Goal: Task Accomplishment & Management: Use online tool/utility

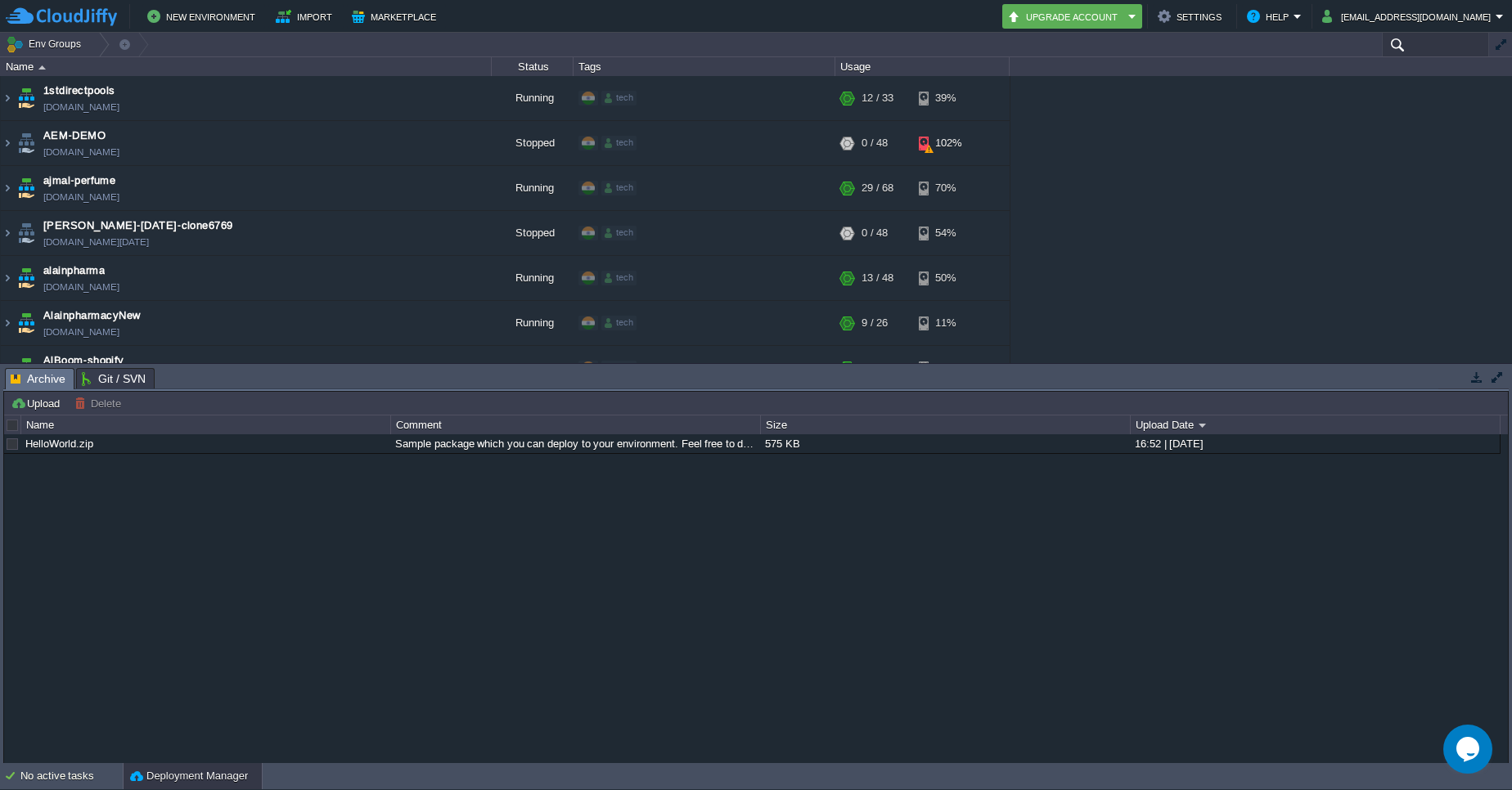
click at [1420, 47] on input "text" at bounding box center [1435, 45] width 107 height 24
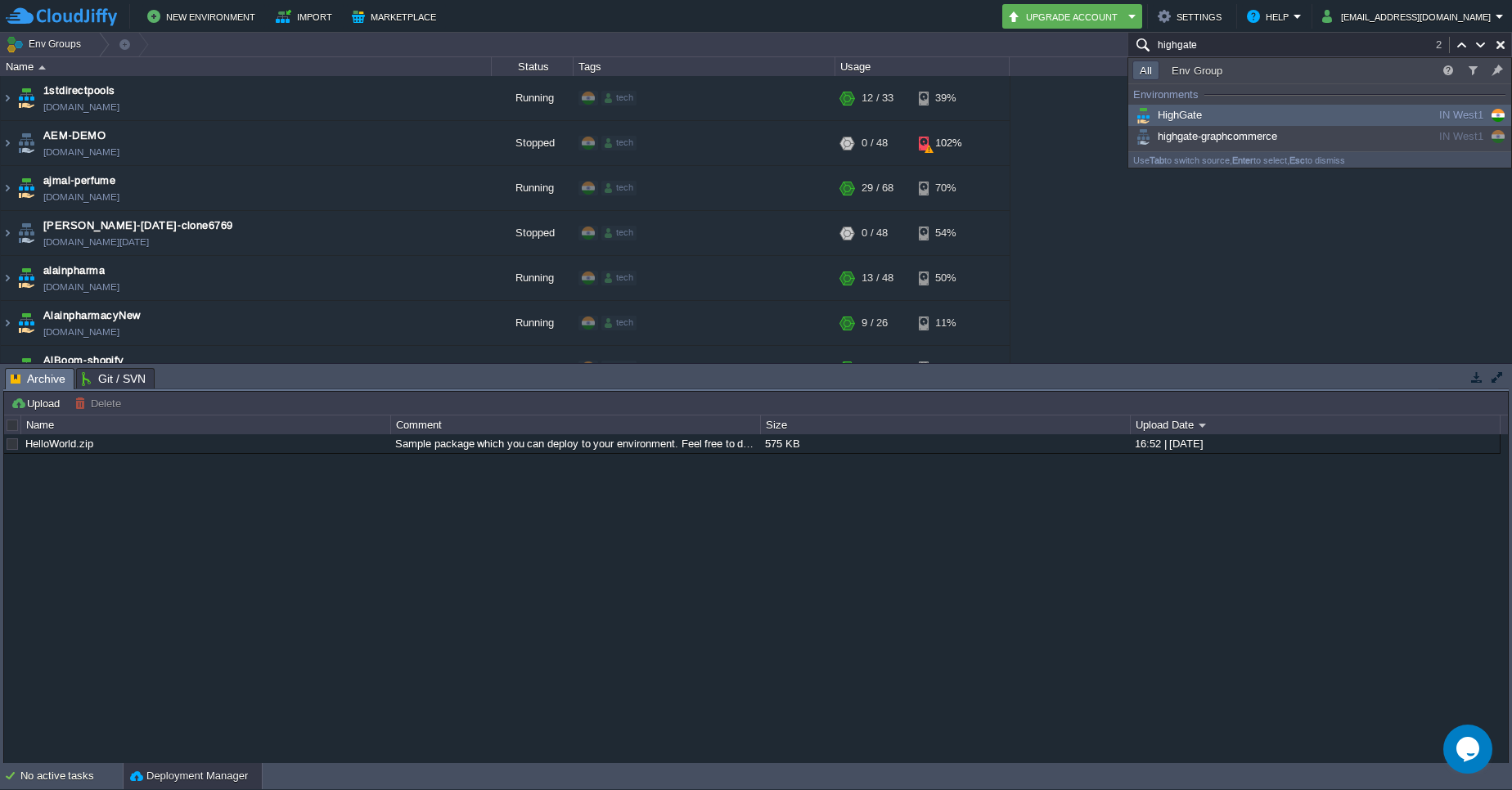
click at [1263, 113] on div "HighGate" at bounding box center [1255, 116] width 247 height 18
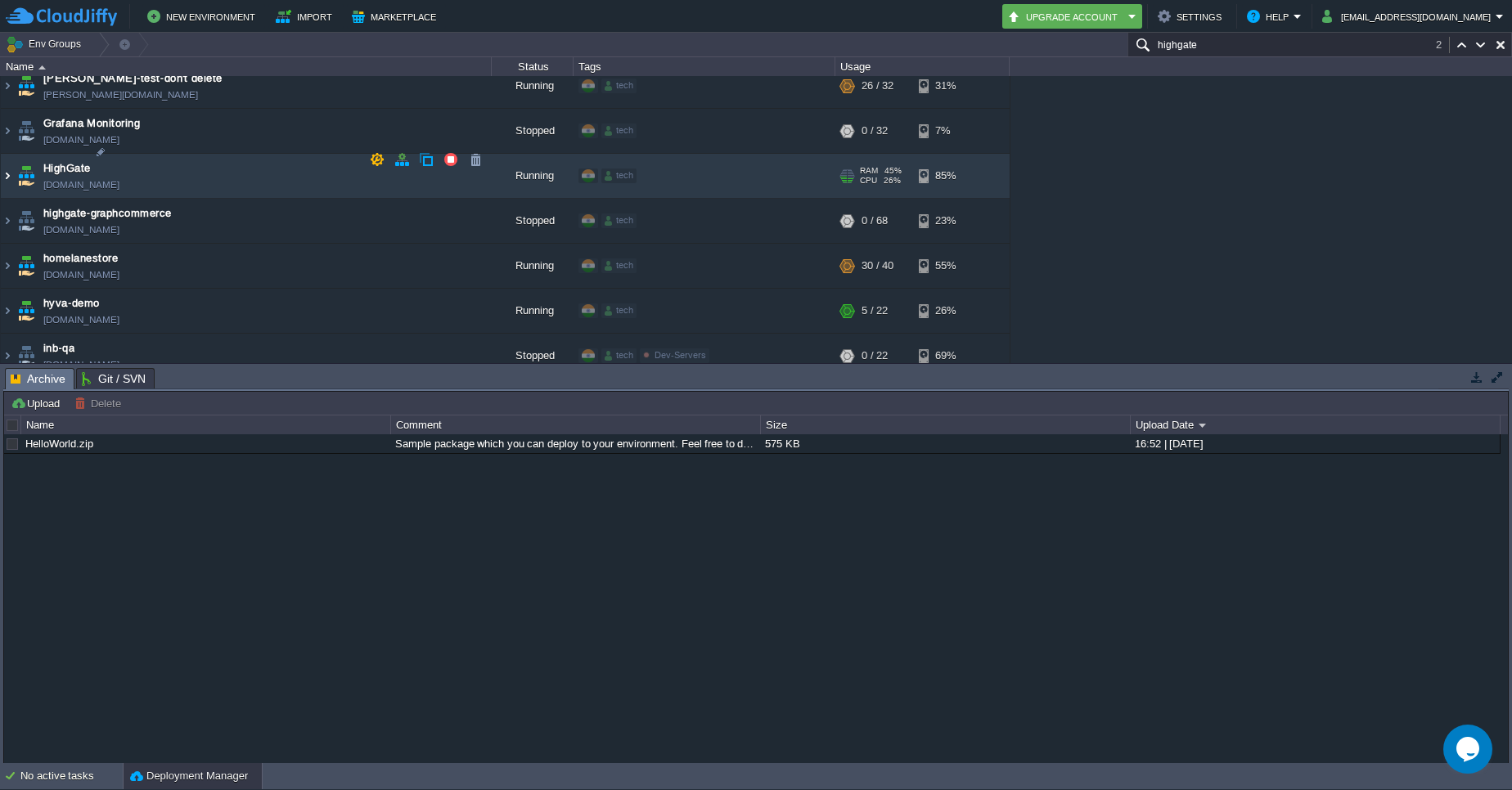
click at [9, 158] on img at bounding box center [7, 175] width 13 height 44
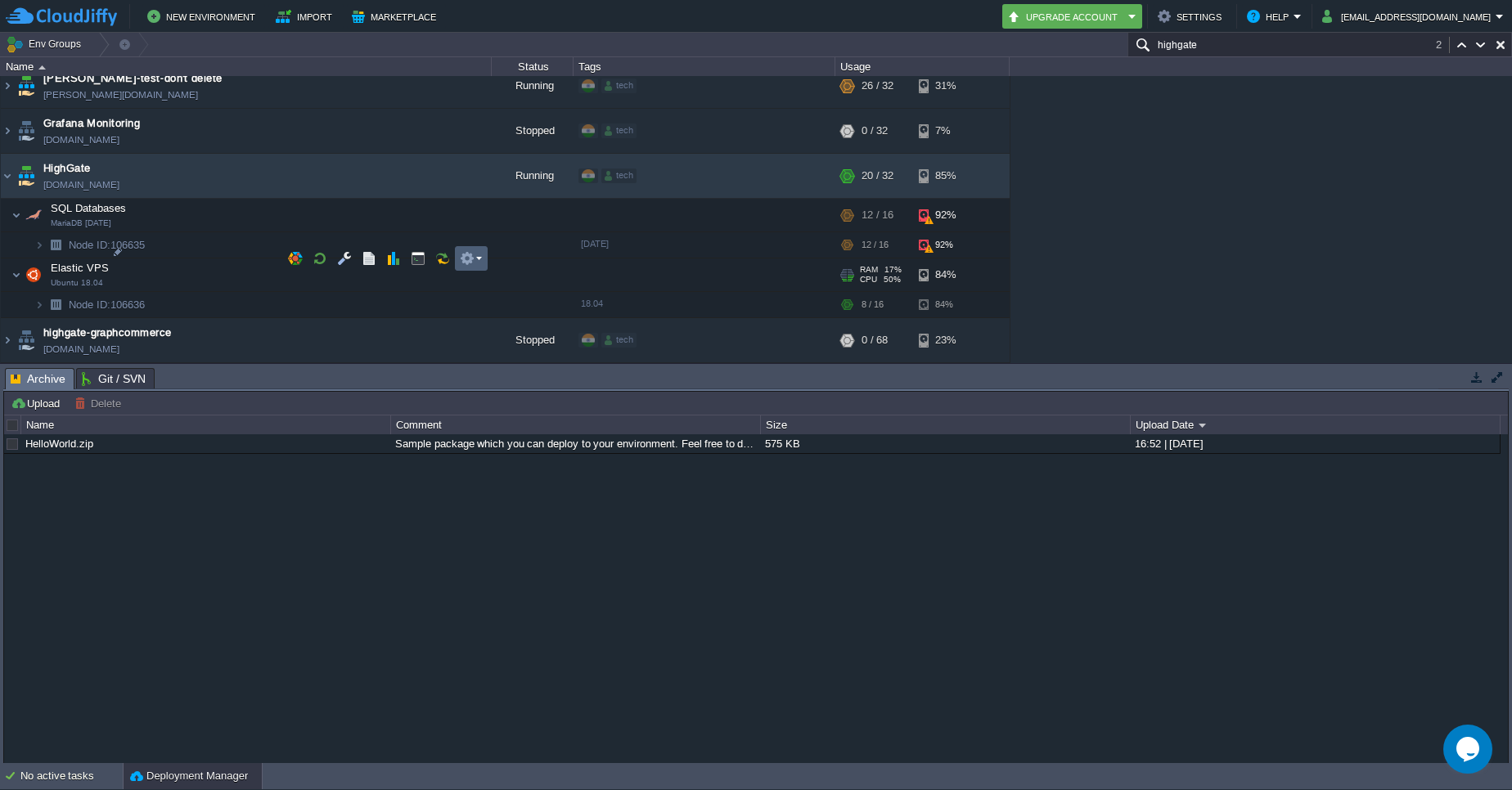
click at [472, 266] on td at bounding box center [472, 258] width 33 height 25
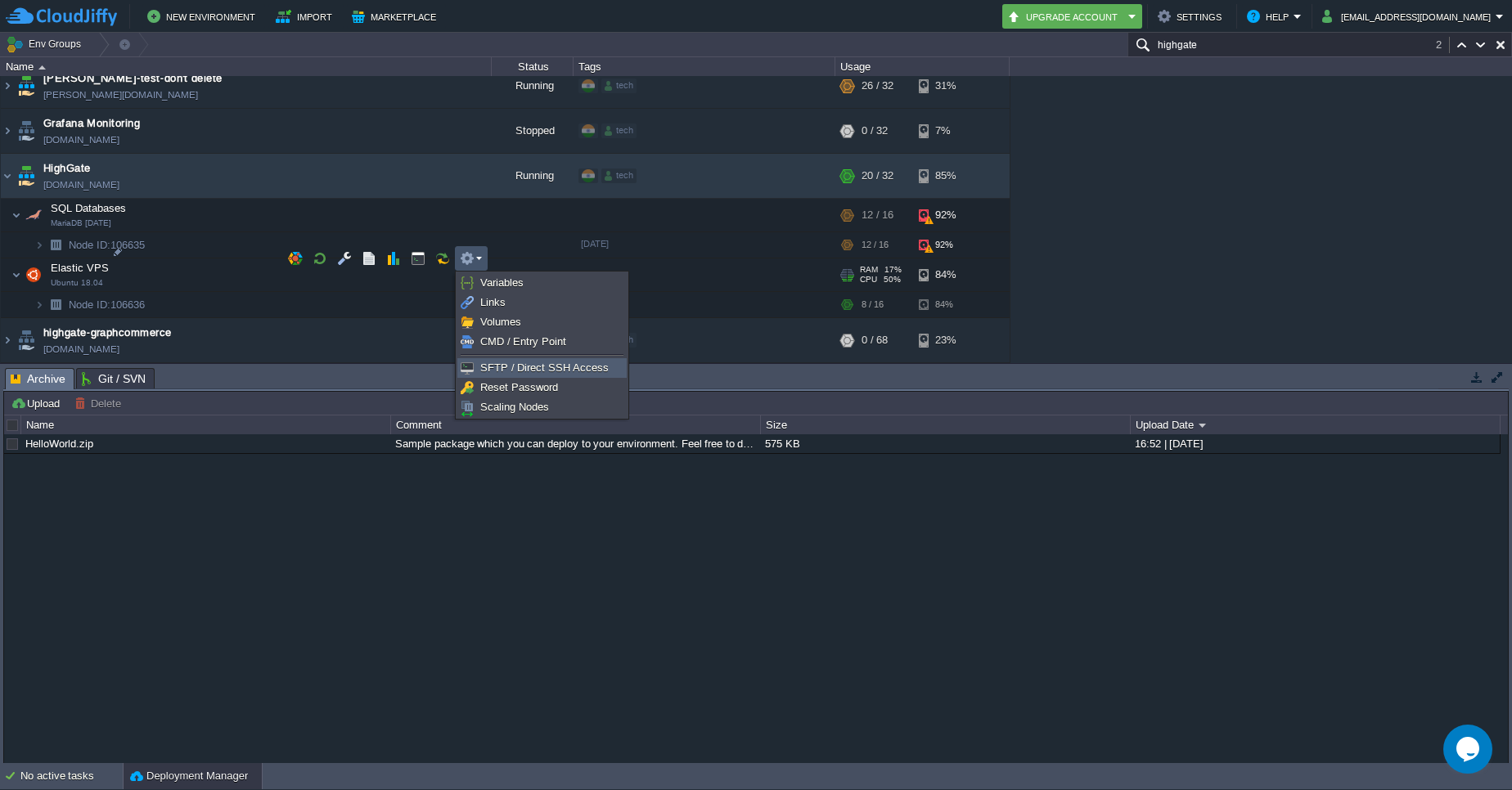
click at [528, 370] on span "SFTP / Direct SSH Access" at bounding box center [544, 367] width 129 height 12
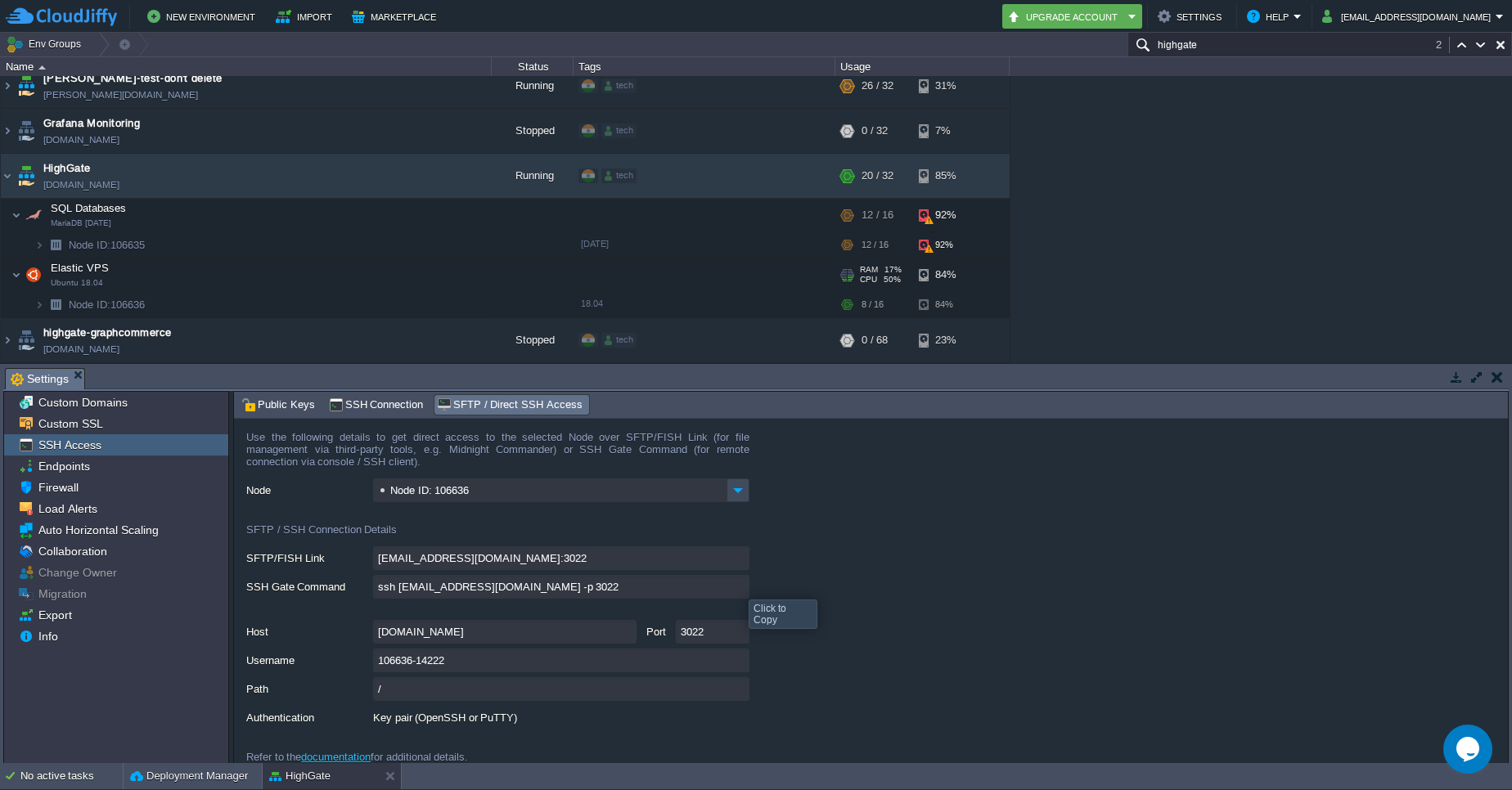
click at [737, 584] on input "ssh [EMAIL_ADDRESS][DOMAIN_NAME] -p 3022" at bounding box center [562, 586] width 377 height 24
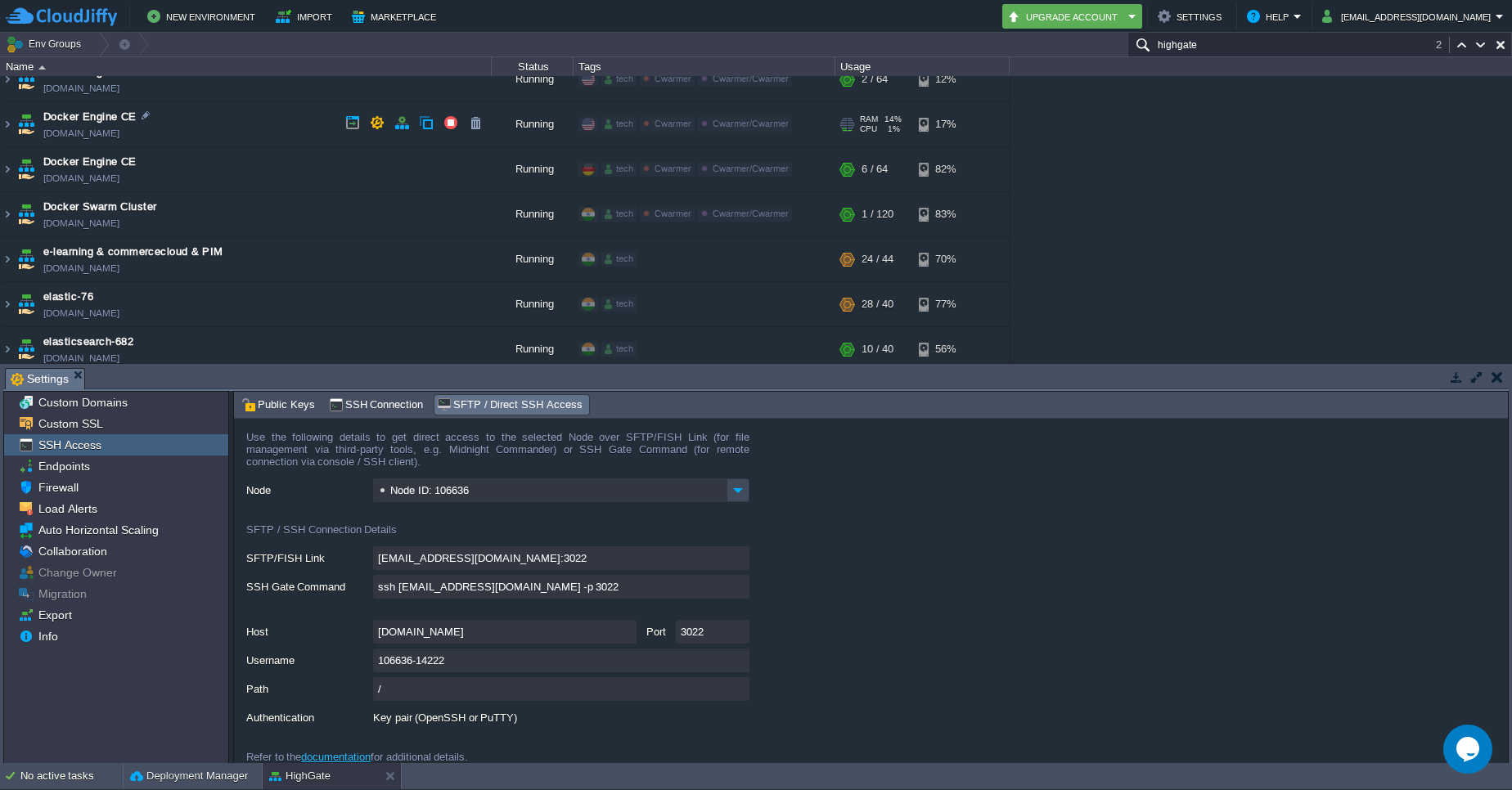
scroll to position [1289, 0]
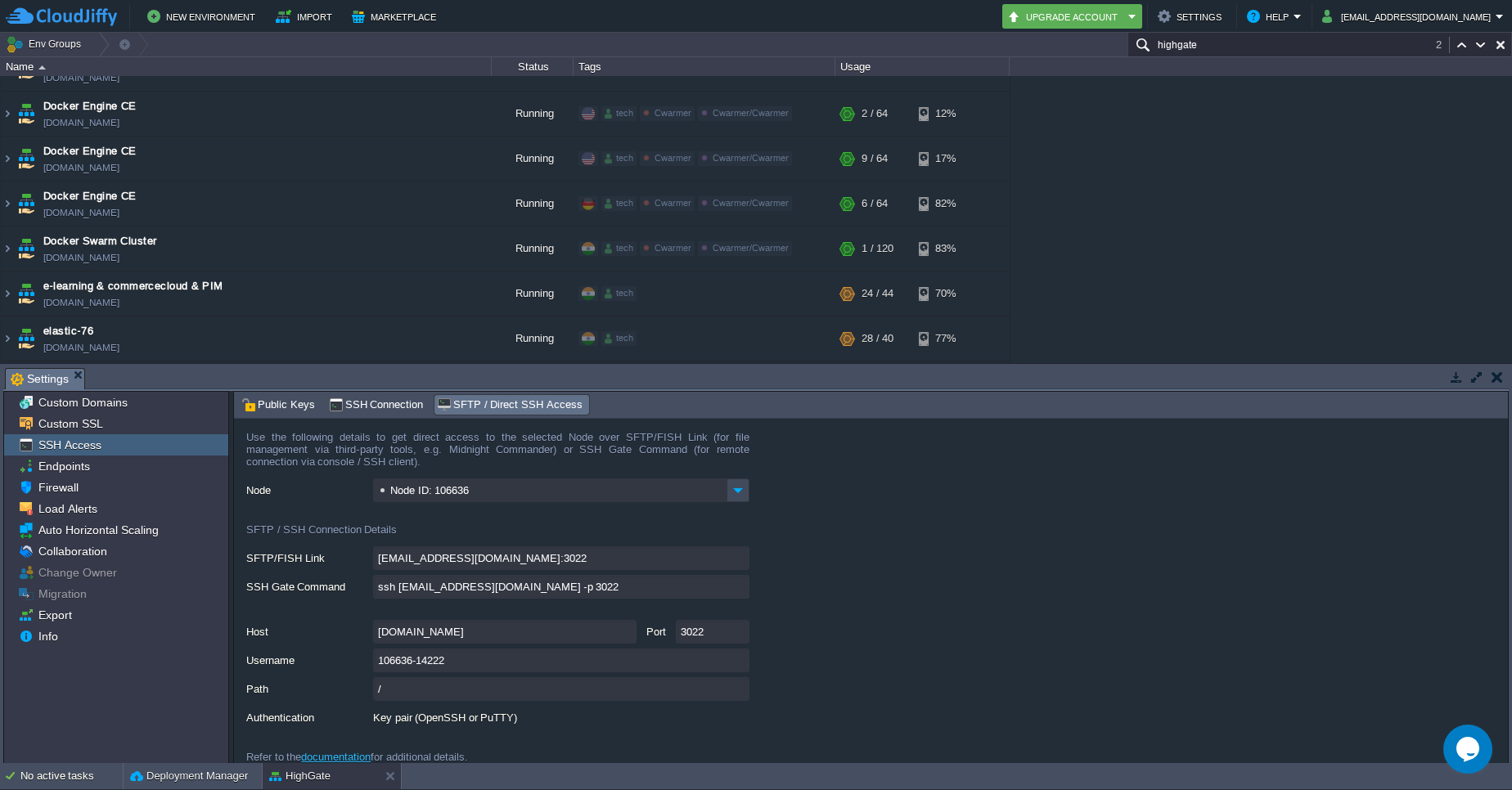
click at [1199, 45] on input "highgate" at bounding box center [1320, 45] width 385 height 24
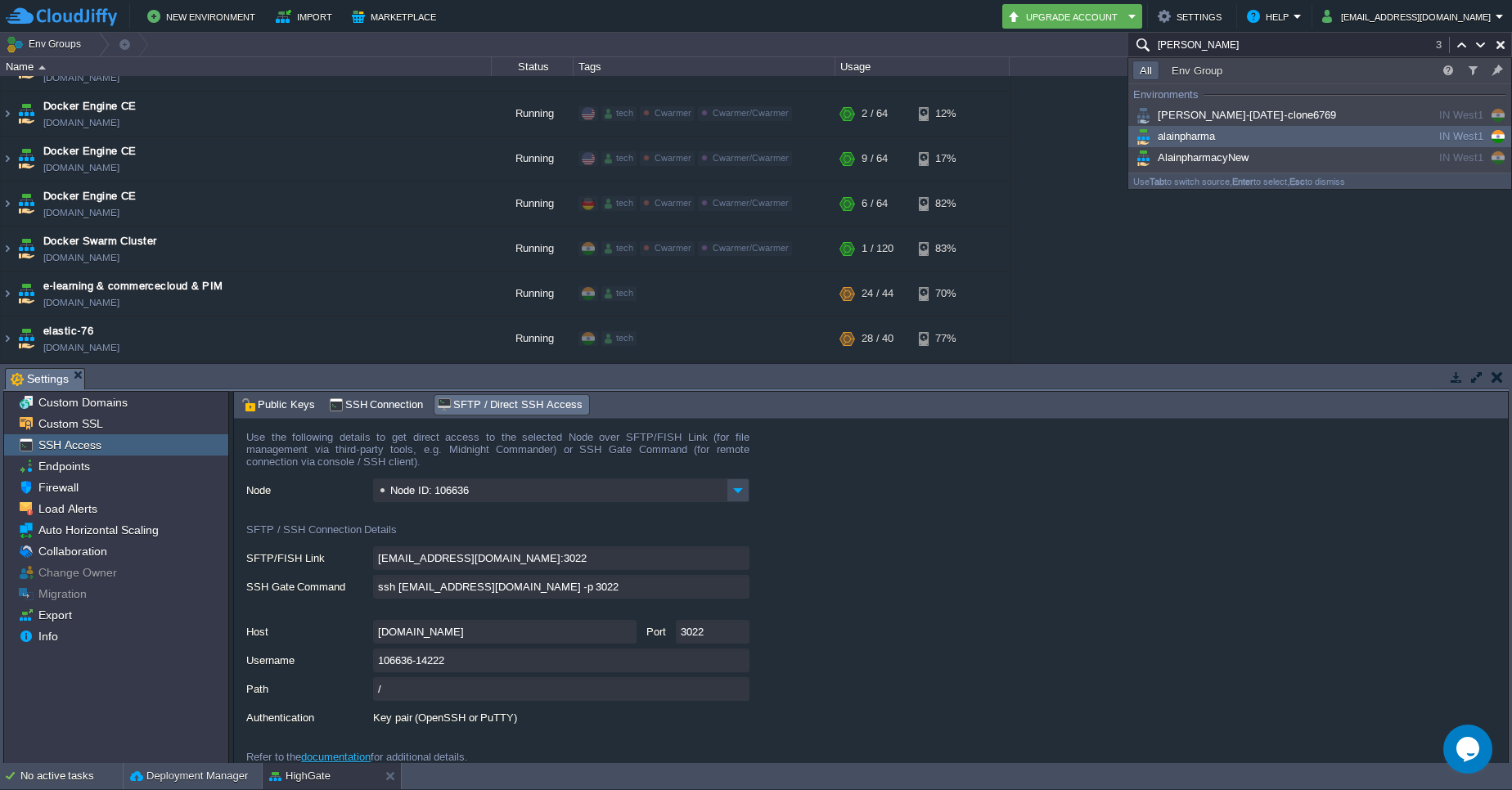
click at [1228, 135] on div "alainpharma" at bounding box center [1255, 137] width 247 height 18
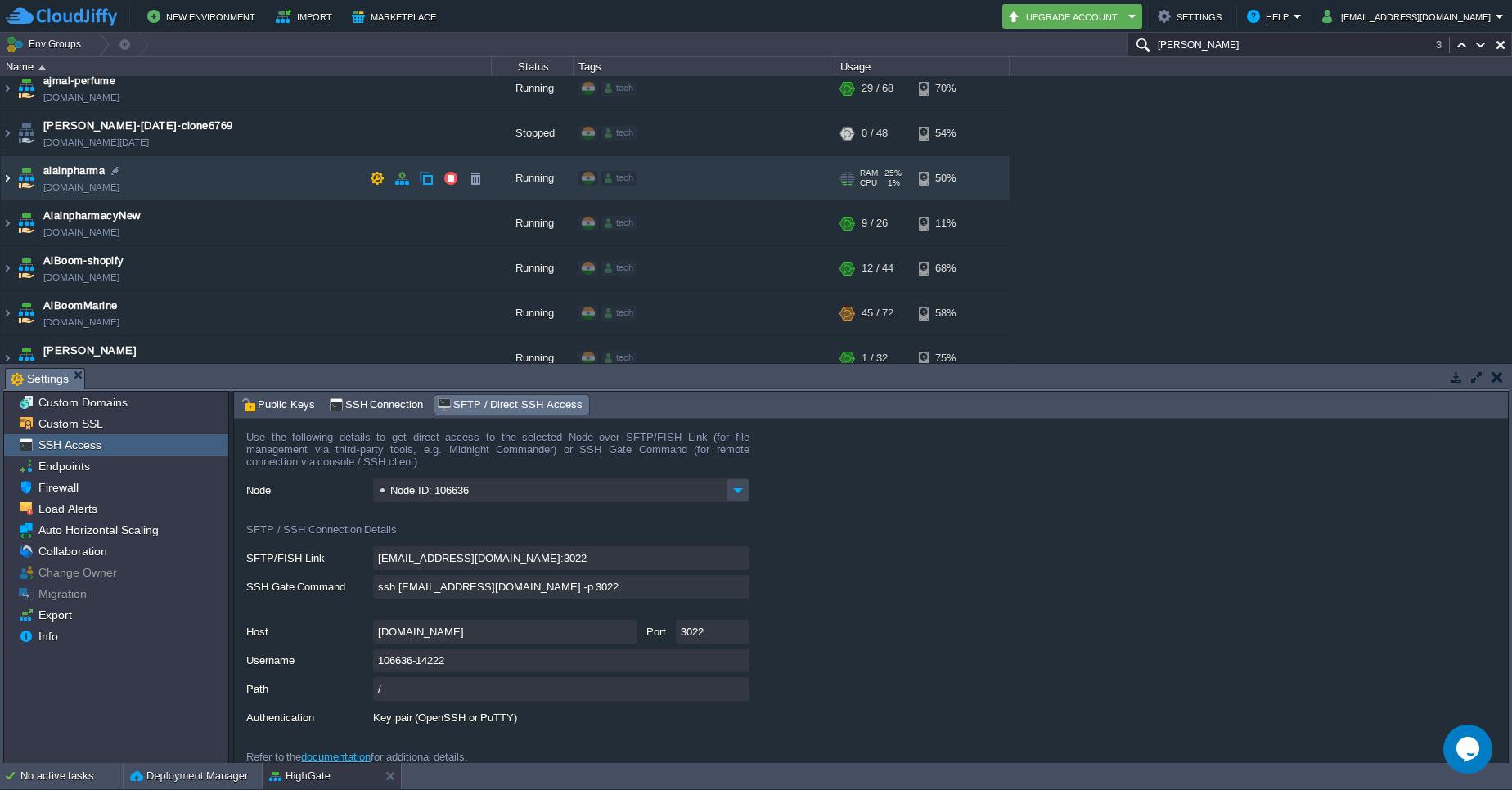
click at [12, 182] on img at bounding box center [7, 177] width 13 height 44
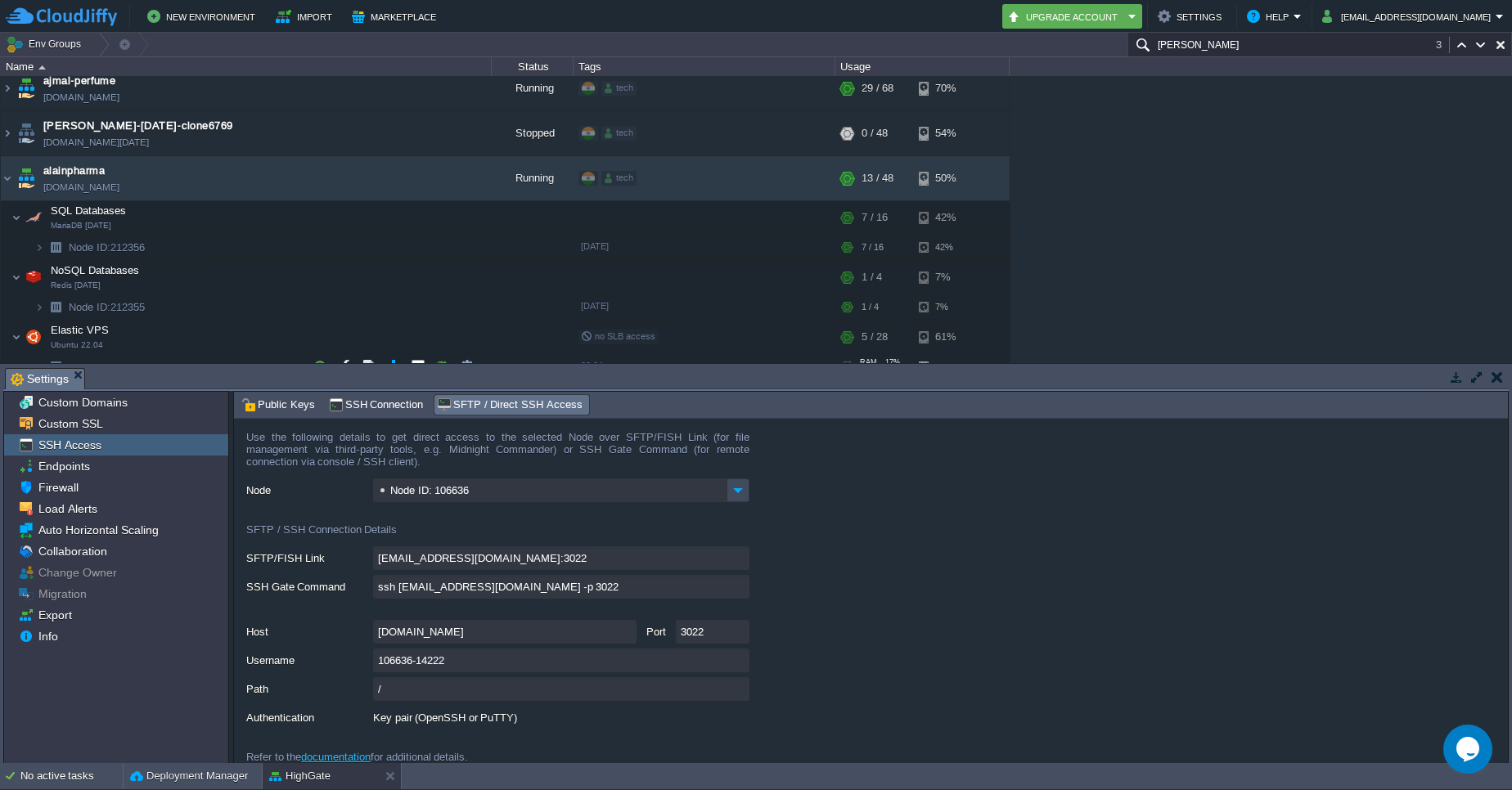
scroll to position [187, 0]
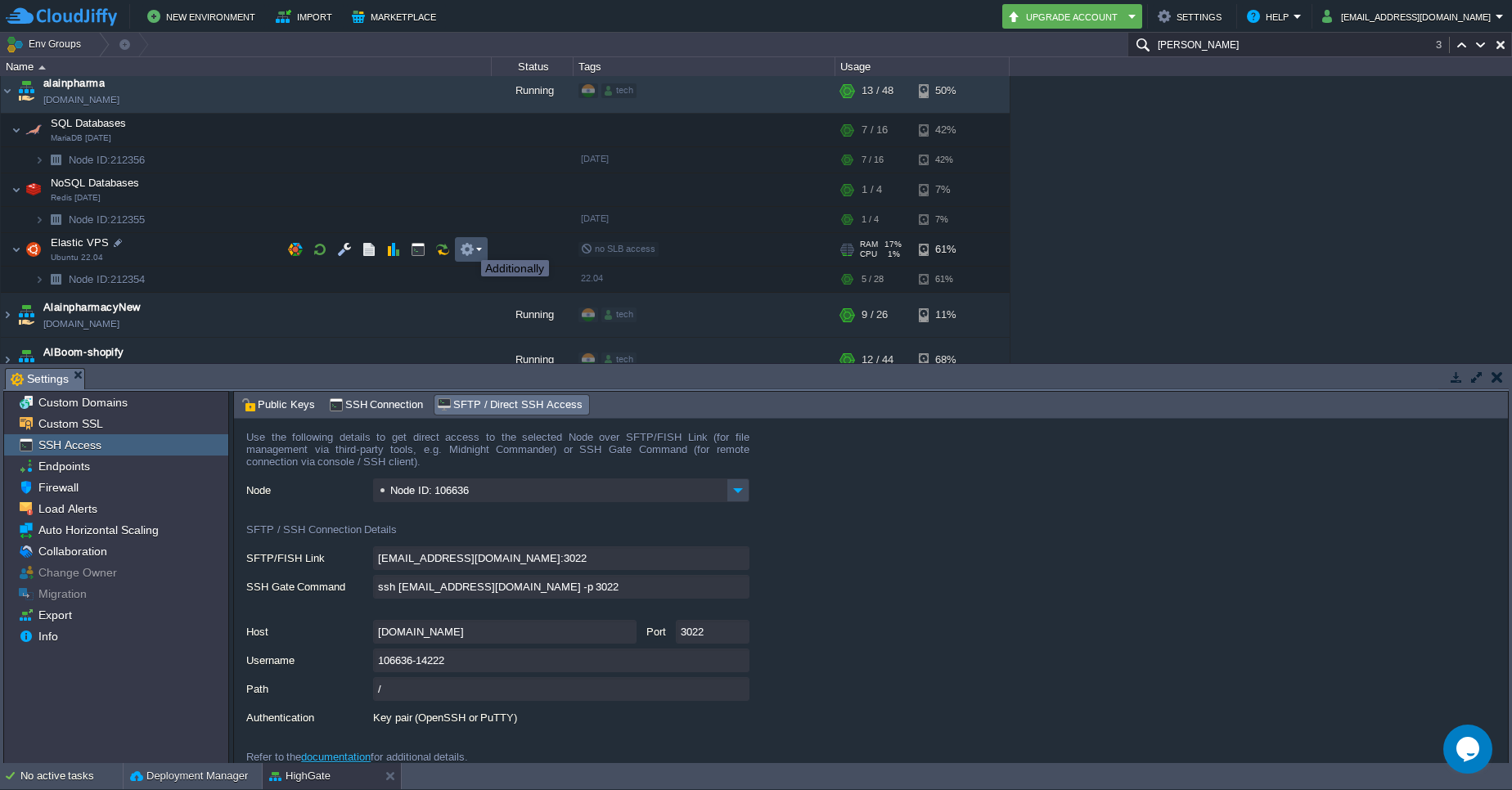
click at [469, 245] on button "button" at bounding box center [467, 249] width 15 height 15
click at [884, 487] on div "Node ID: 106636" at bounding box center [877, 491] width 1262 height 26
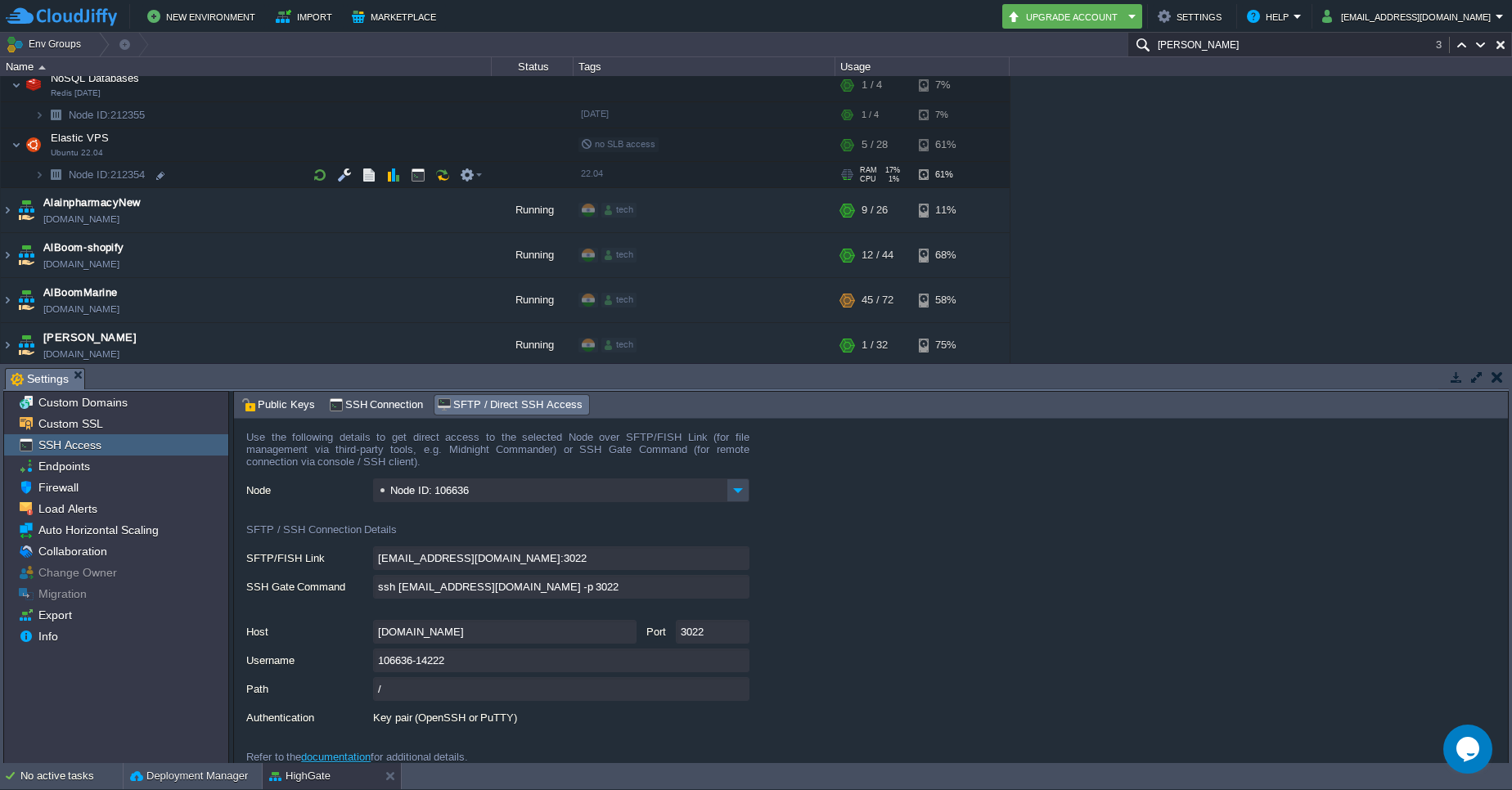
scroll to position [242, 0]
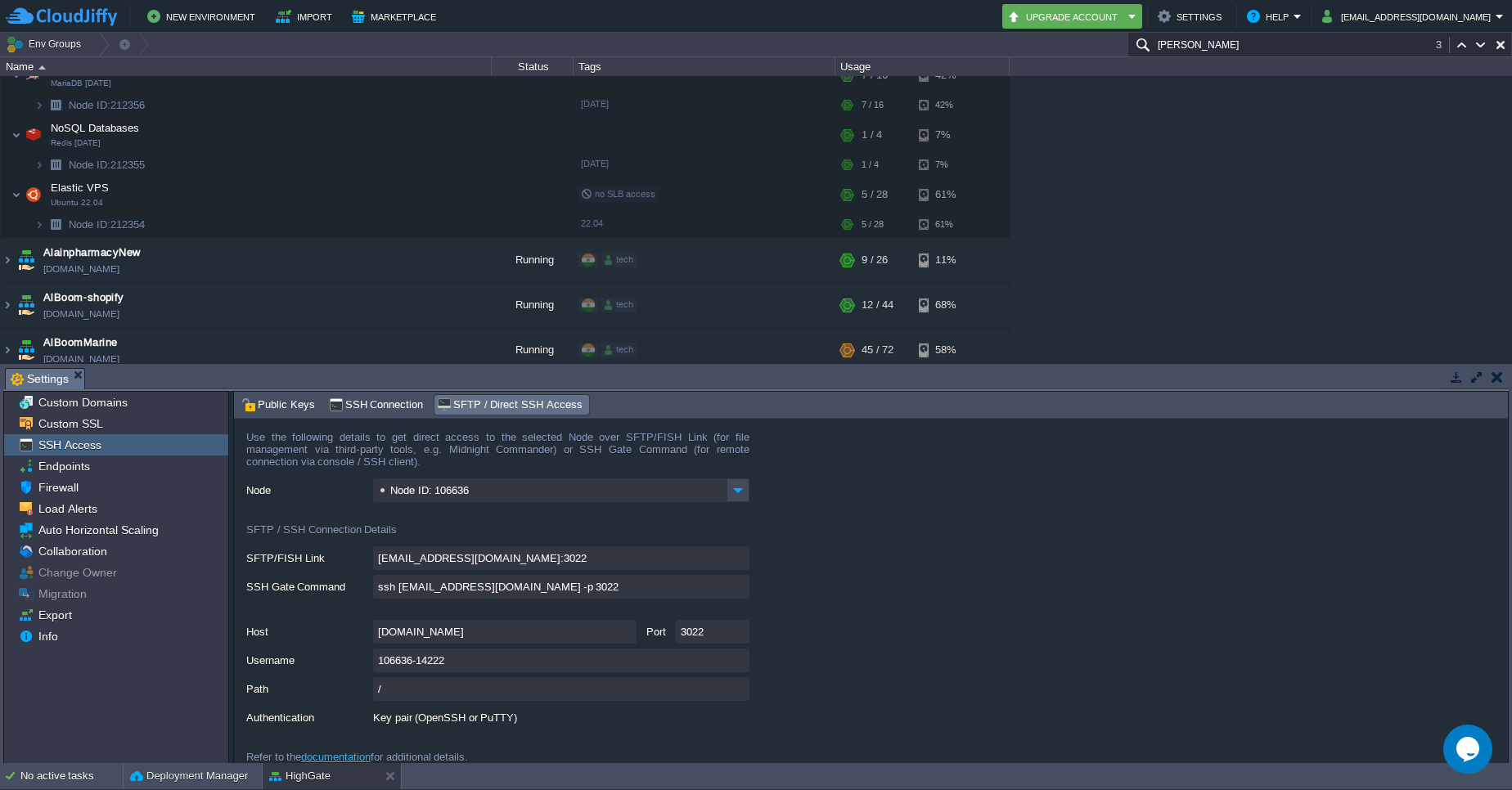
click at [1254, 45] on input "[PERSON_NAME]" at bounding box center [1320, 45] width 385 height 24
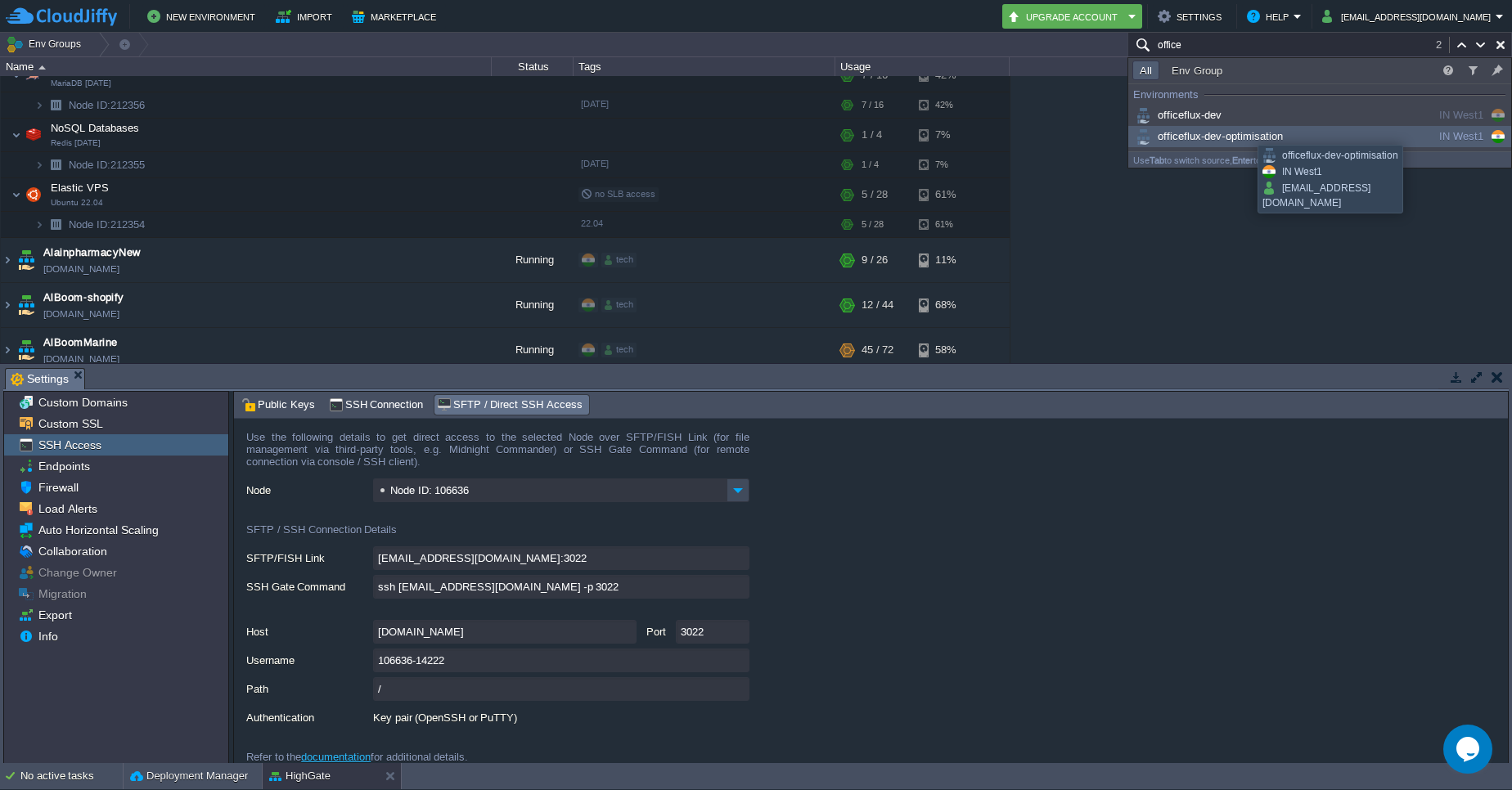
type input "office"
click at [1246, 130] on span "officeflux-dev-optimisation" at bounding box center [1207, 136] width 150 height 12
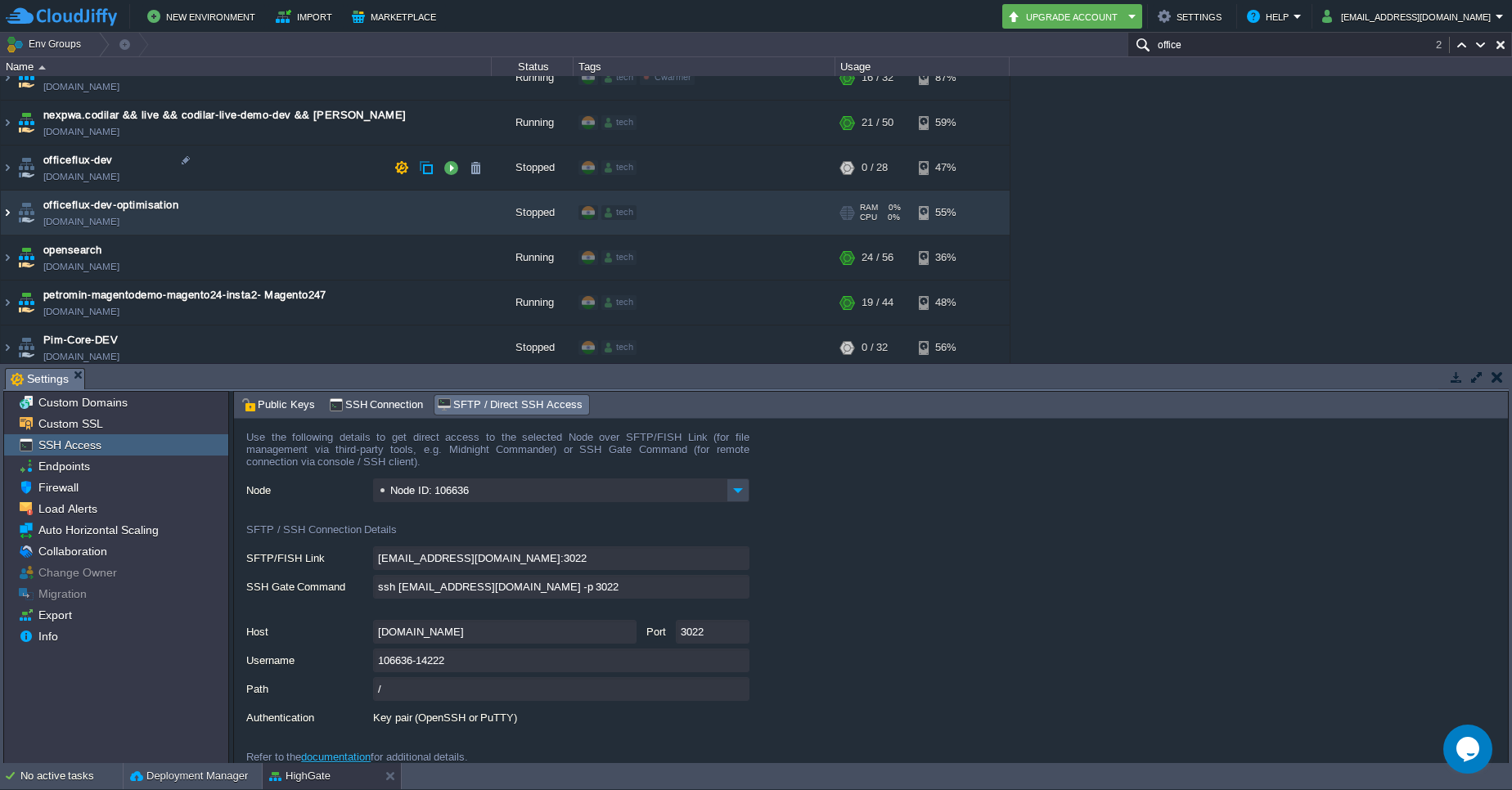
click at [11, 191] on img at bounding box center [7, 212] width 13 height 44
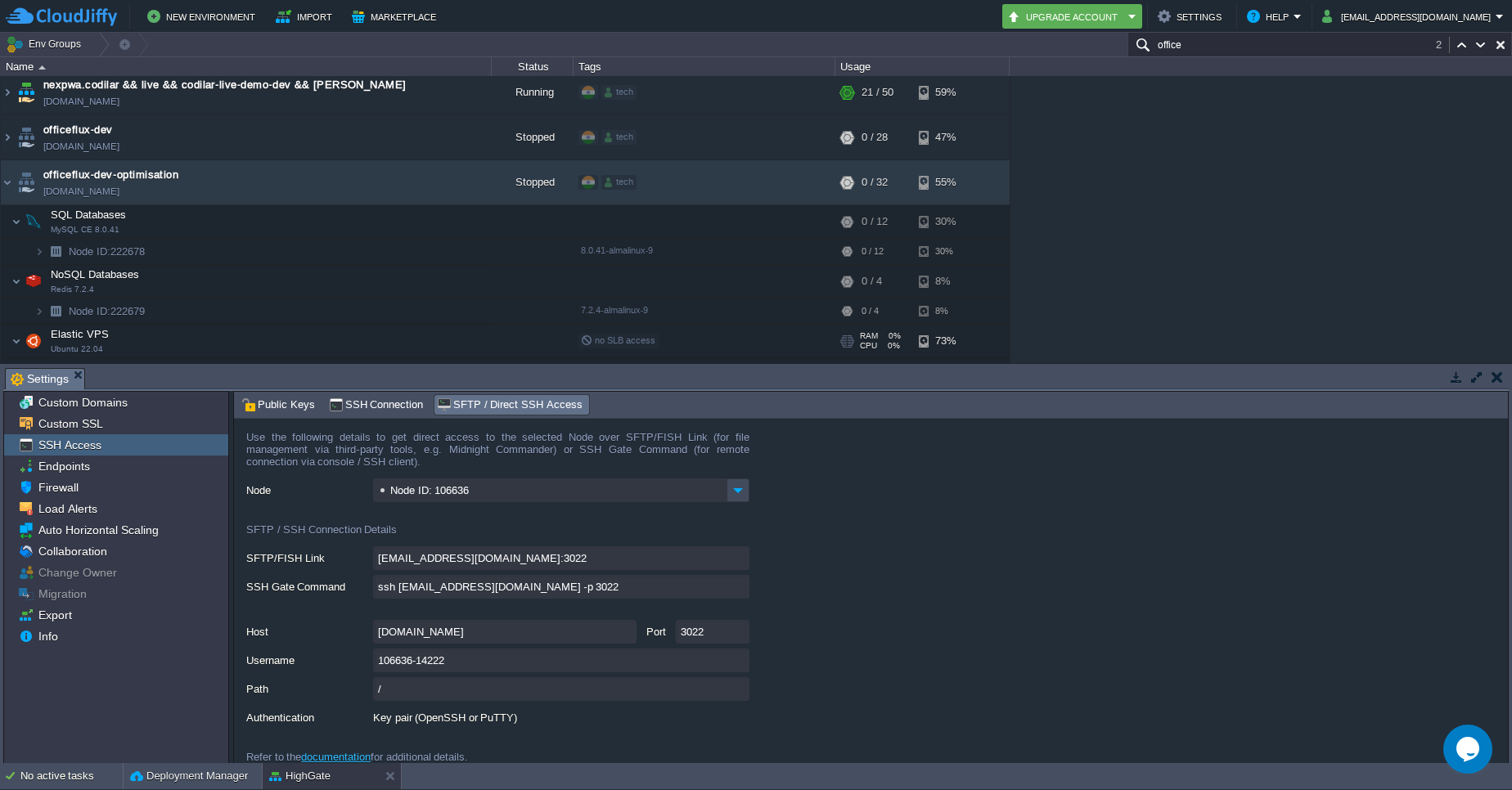
scroll to position [3946, 0]
click at [448, 143] on button "button" at bounding box center [451, 139] width 15 height 15
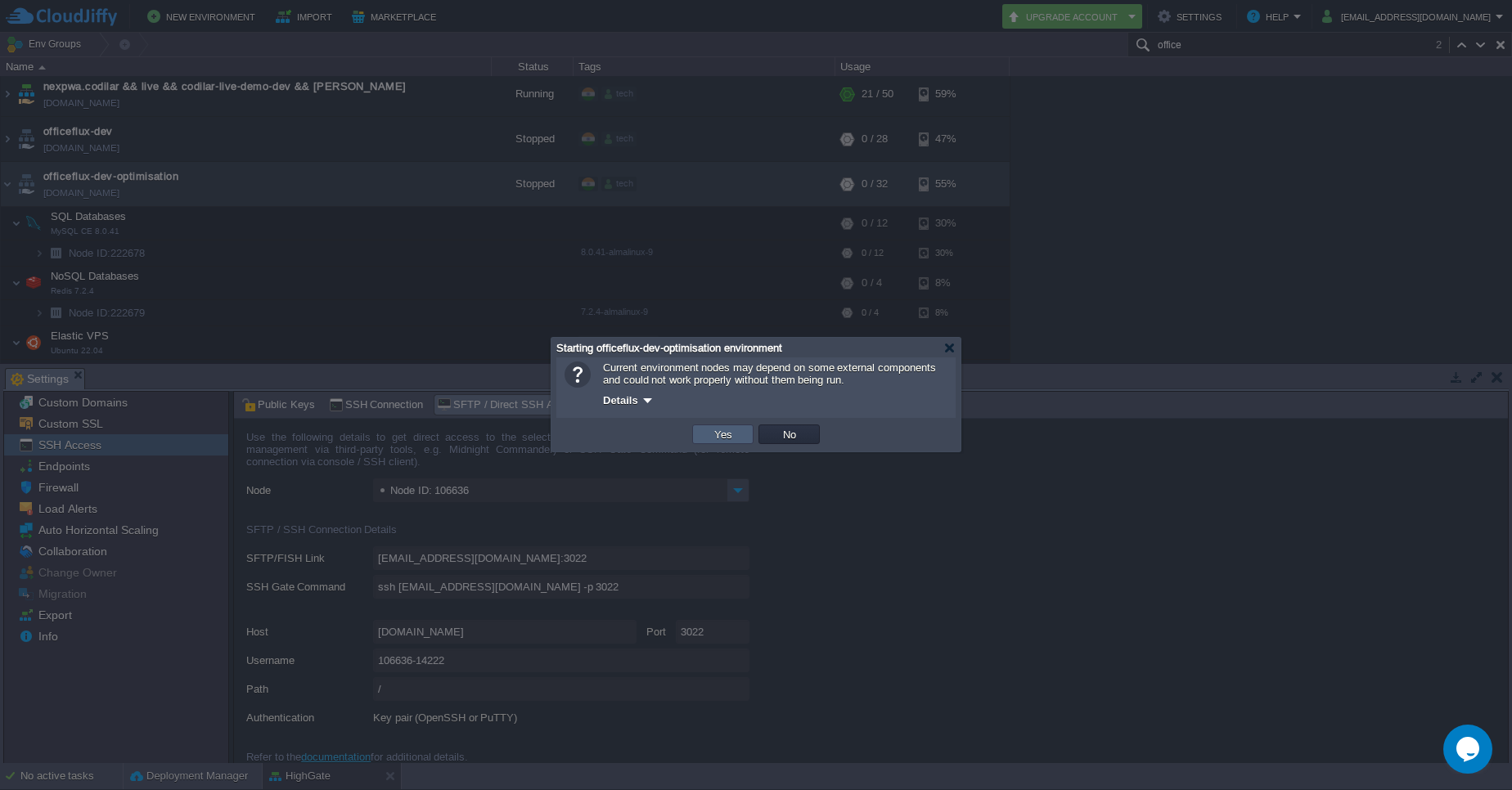
click at [734, 424] on td "Yes" at bounding box center [723, 434] width 61 height 20
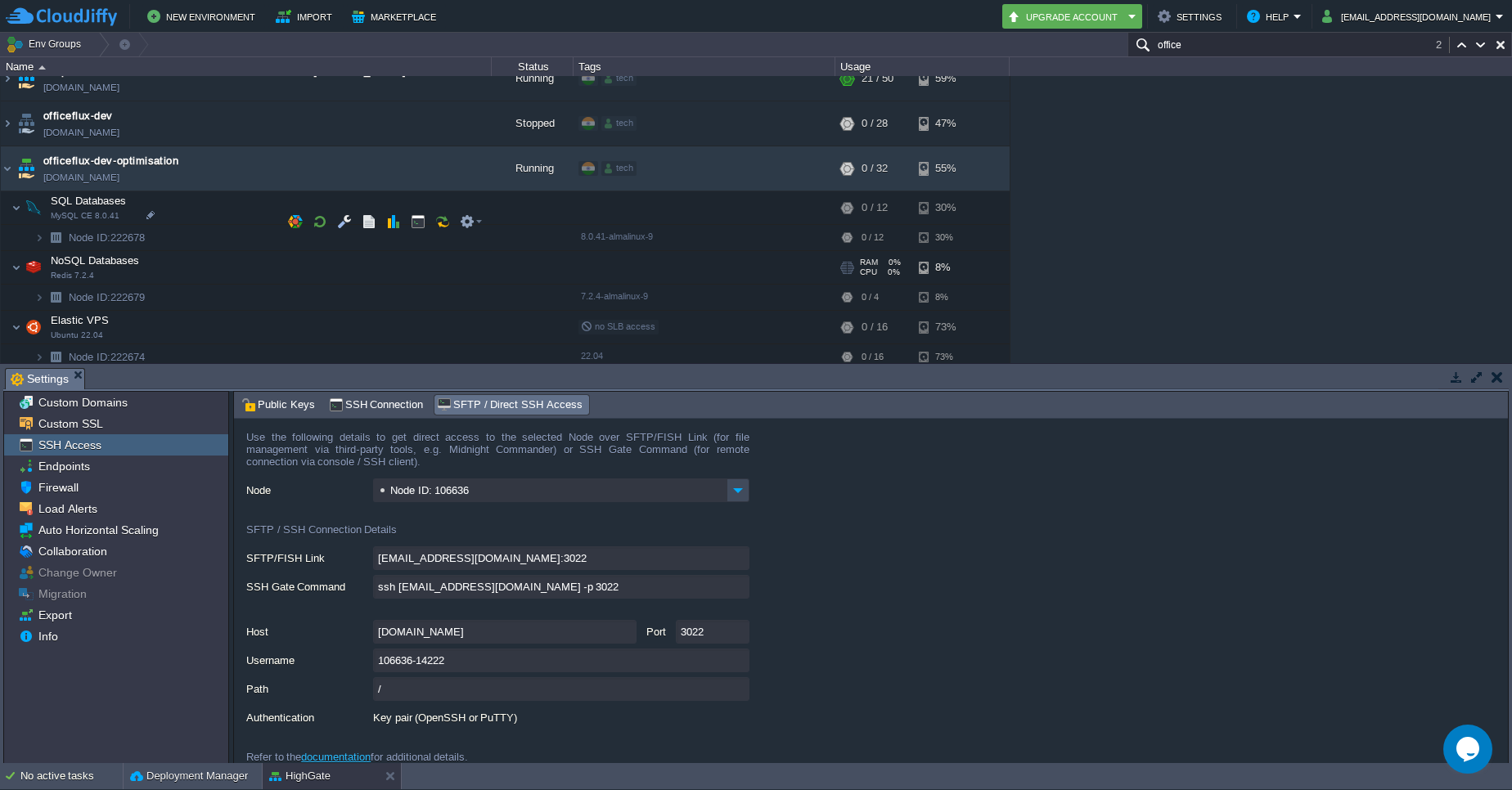
scroll to position [4007, 0]
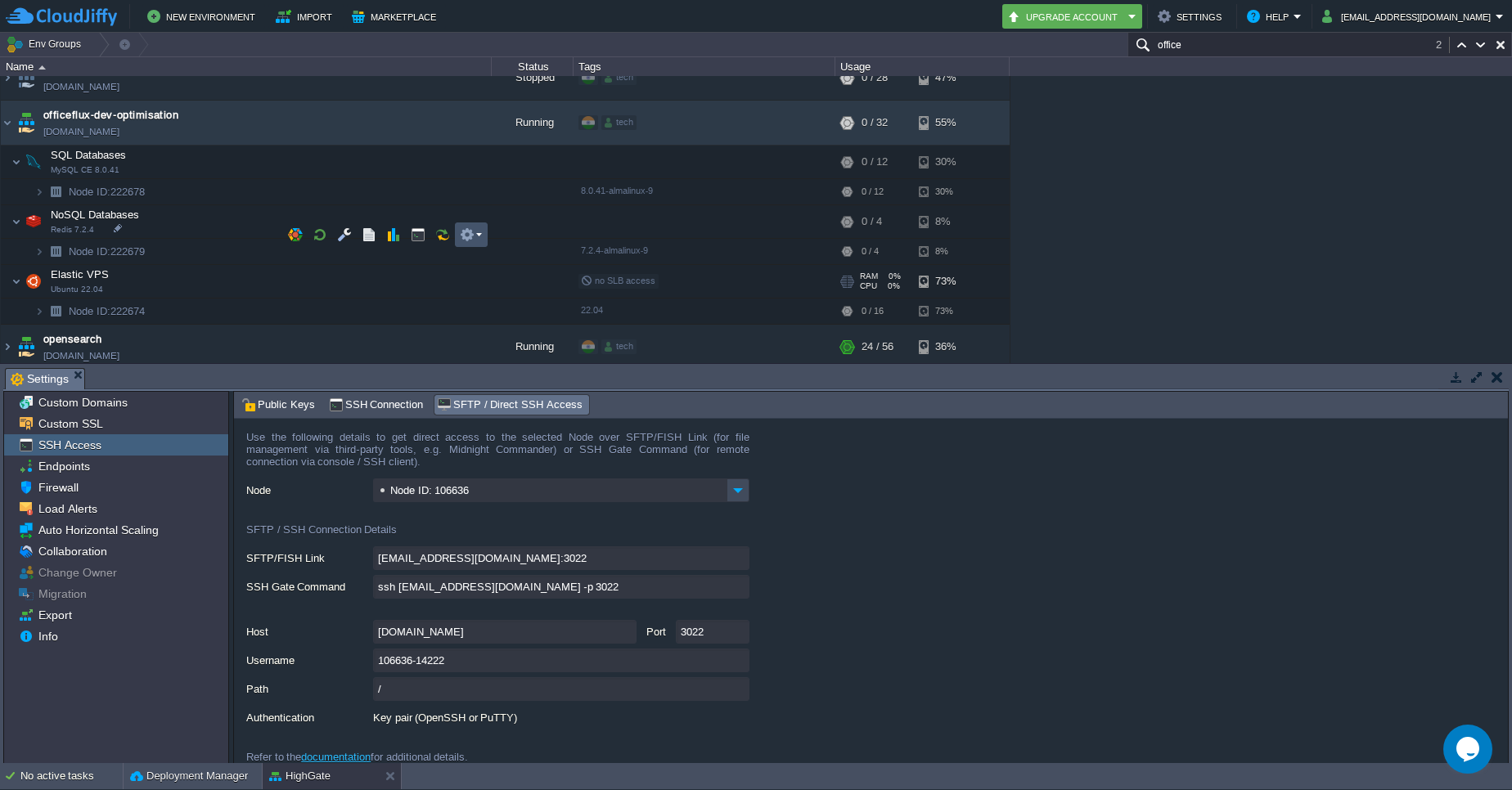
click at [473, 228] on button "button" at bounding box center [467, 234] width 15 height 15
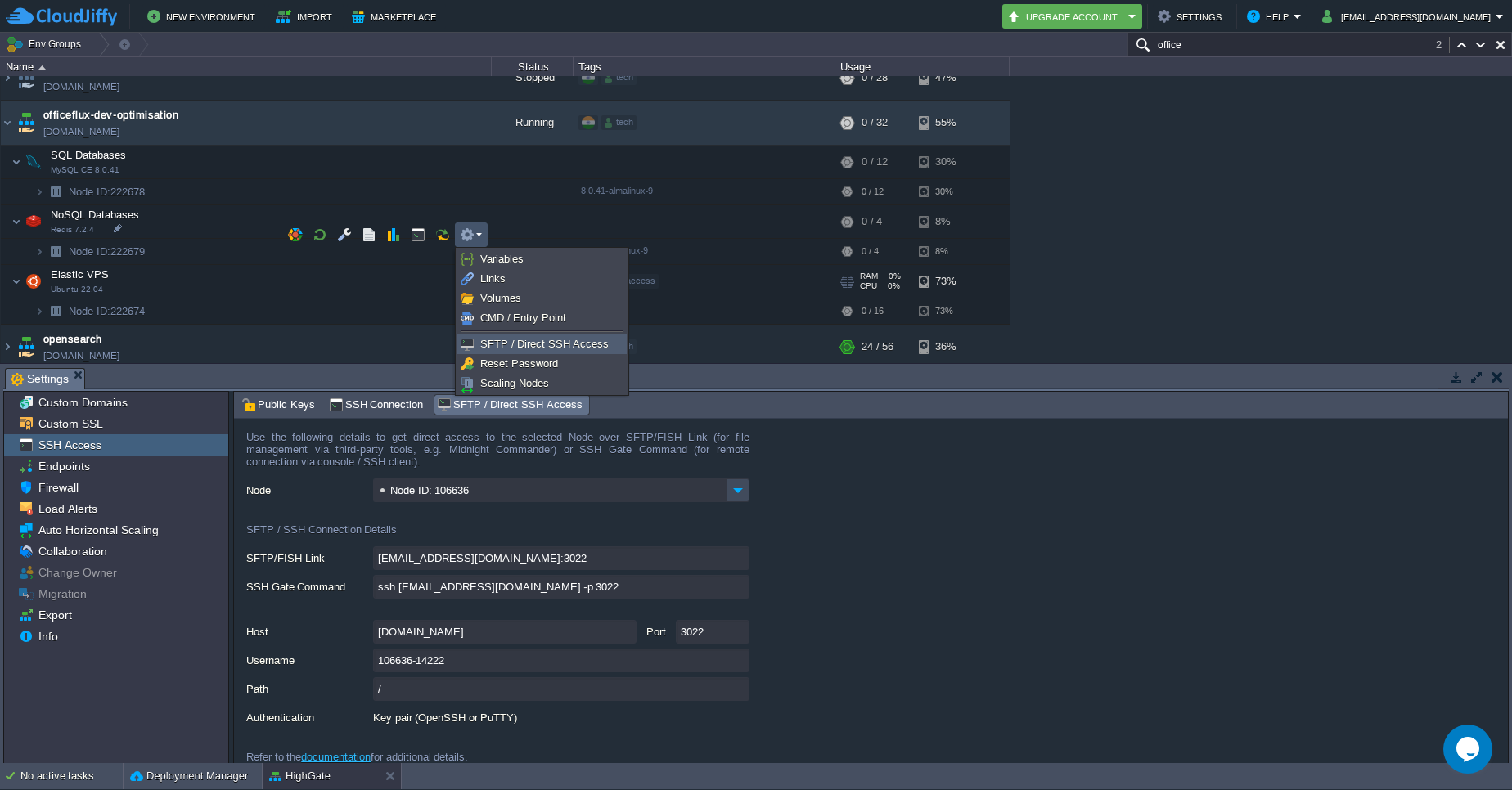
click at [530, 343] on span "SFTP / Direct SSH Access" at bounding box center [544, 343] width 129 height 12
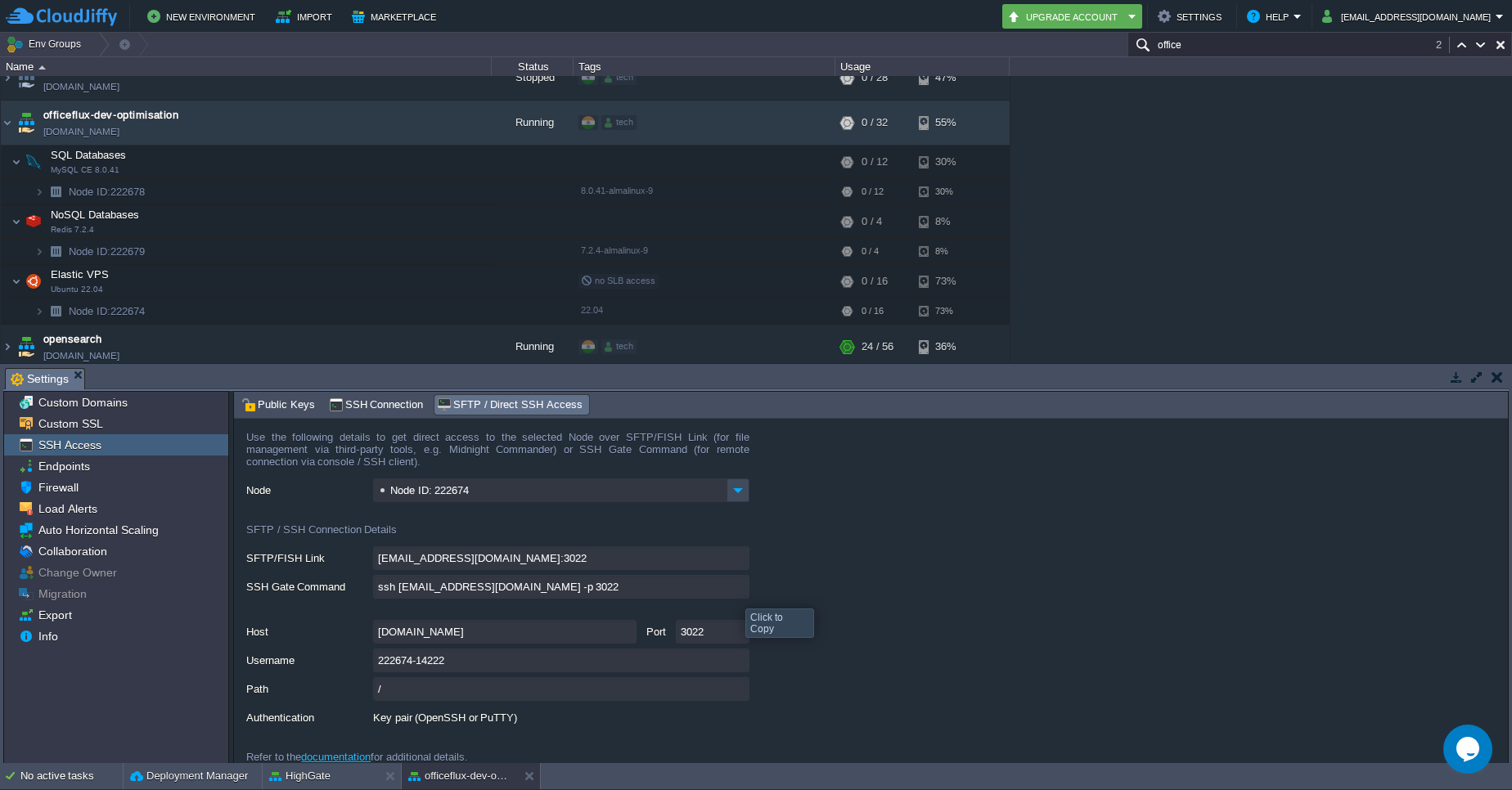
click at [733, 594] on input "ssh [EMAIL_ADDRESS][DOMAIN_NAME] -p 3022" at bounding box center [562, 586] width 377 height 24
type textarea "ssh [EMAIL_ADDRESS][DOMAIN_NAME] -p 3022"
click at [742, 584] on input "ssh [EMAIL_ADDRESS][DOMAIN_NAME] -p 3022" at bounding box center [562, 586] width 377 height 24
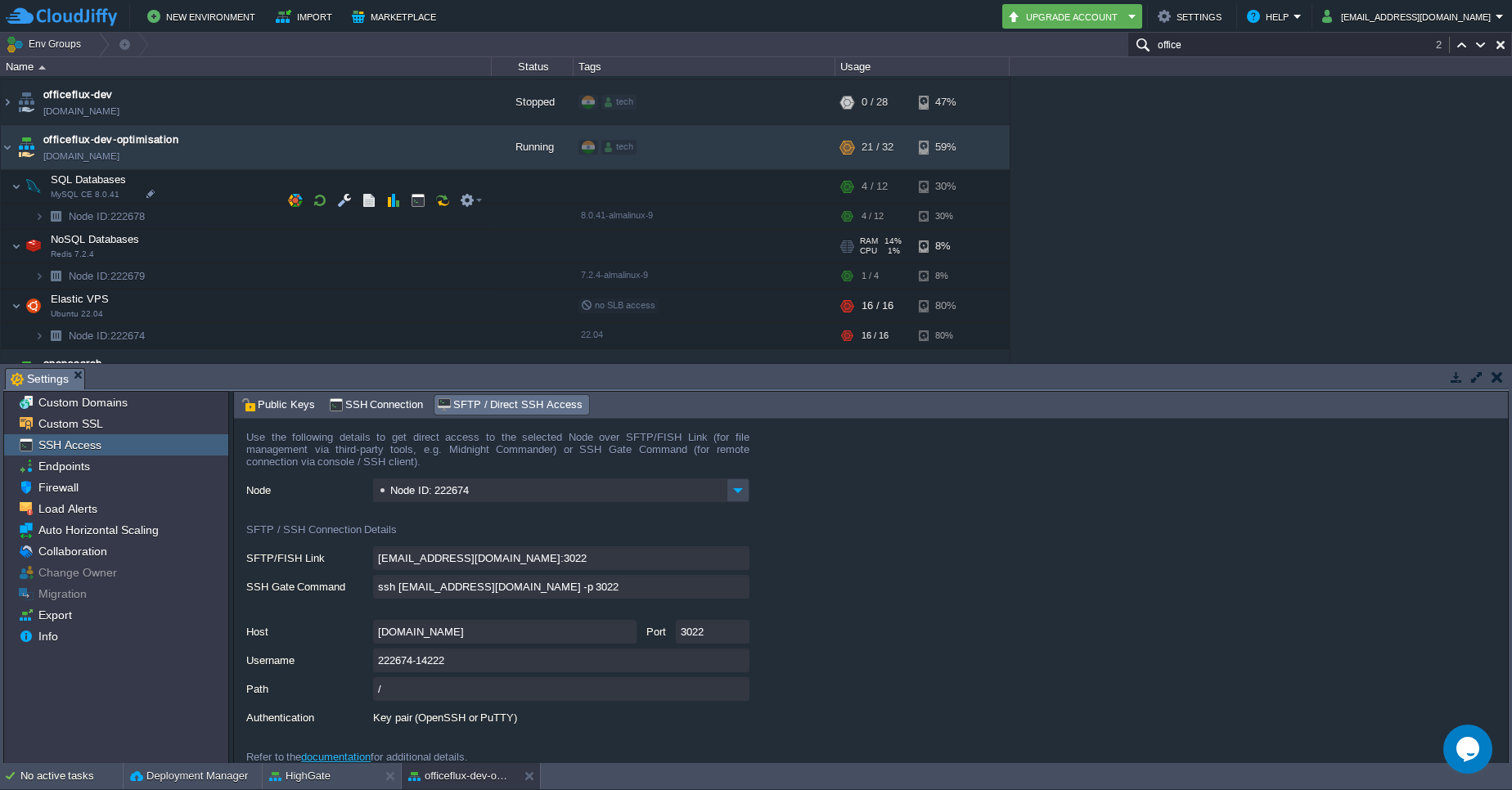
scroll to position [3981, 0]
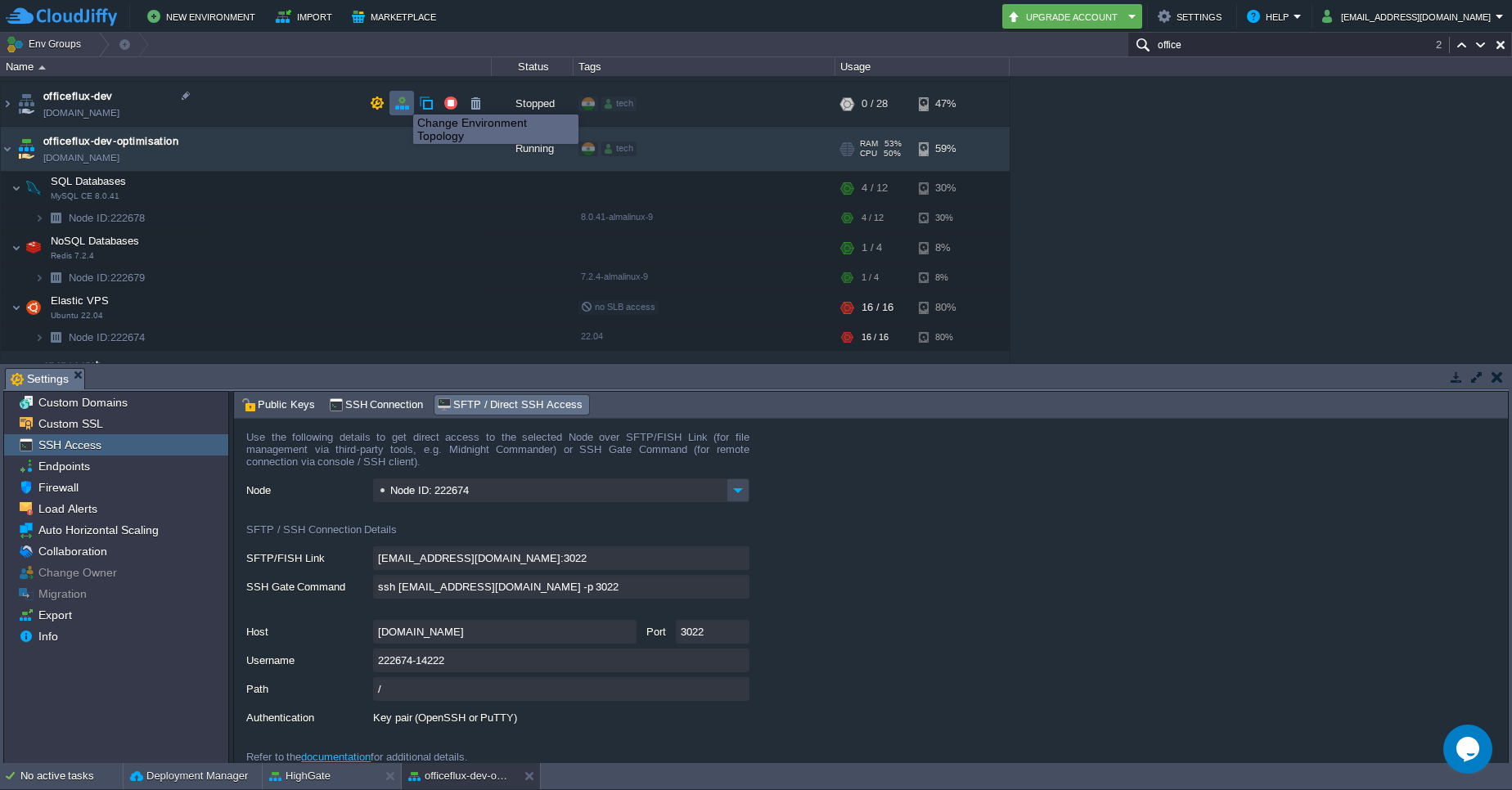
click at [401, 100] on button "button" at bounding box center [401, 103] width 15 height 15
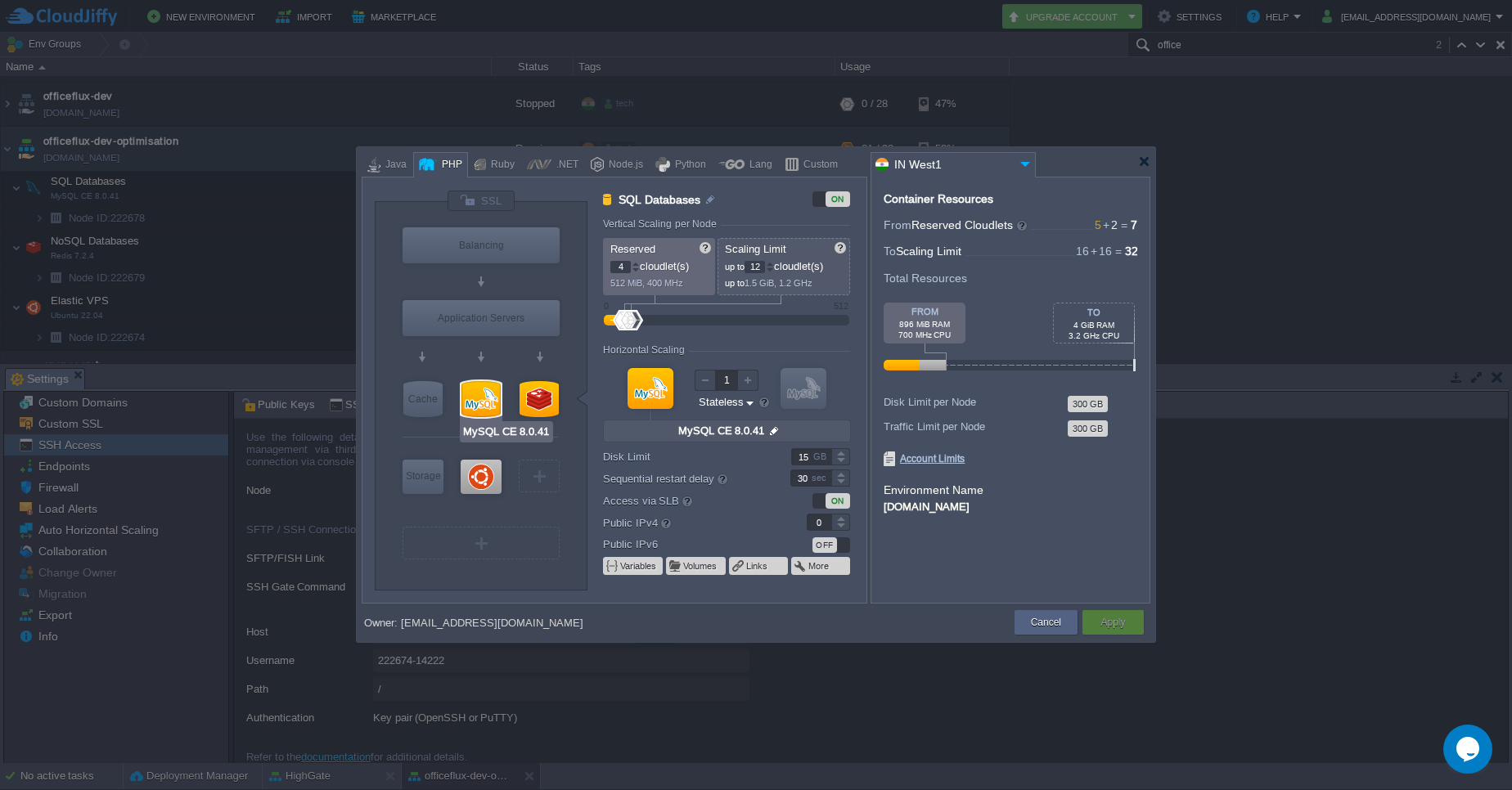
type input "Ubuntu 22.04"
click at [481, 475] on div at bounding box center [481, 477] width 41 height 35
type input "Elastic VPS"
type input "2"
type input "16"
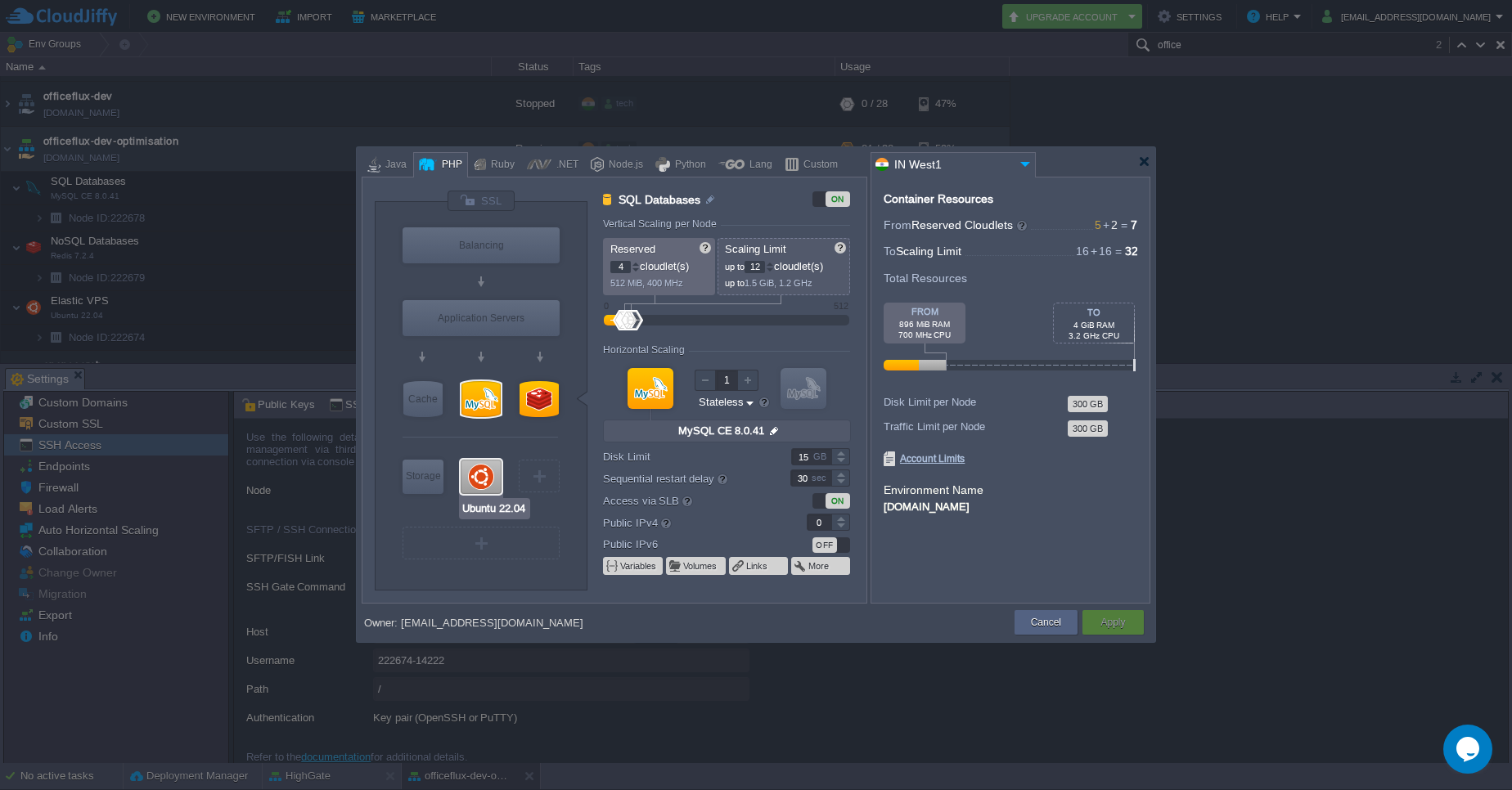
type input "Ubuntu 22.04"
type input "null"
type input "22.04"
type input "Stateful"
type input "45"
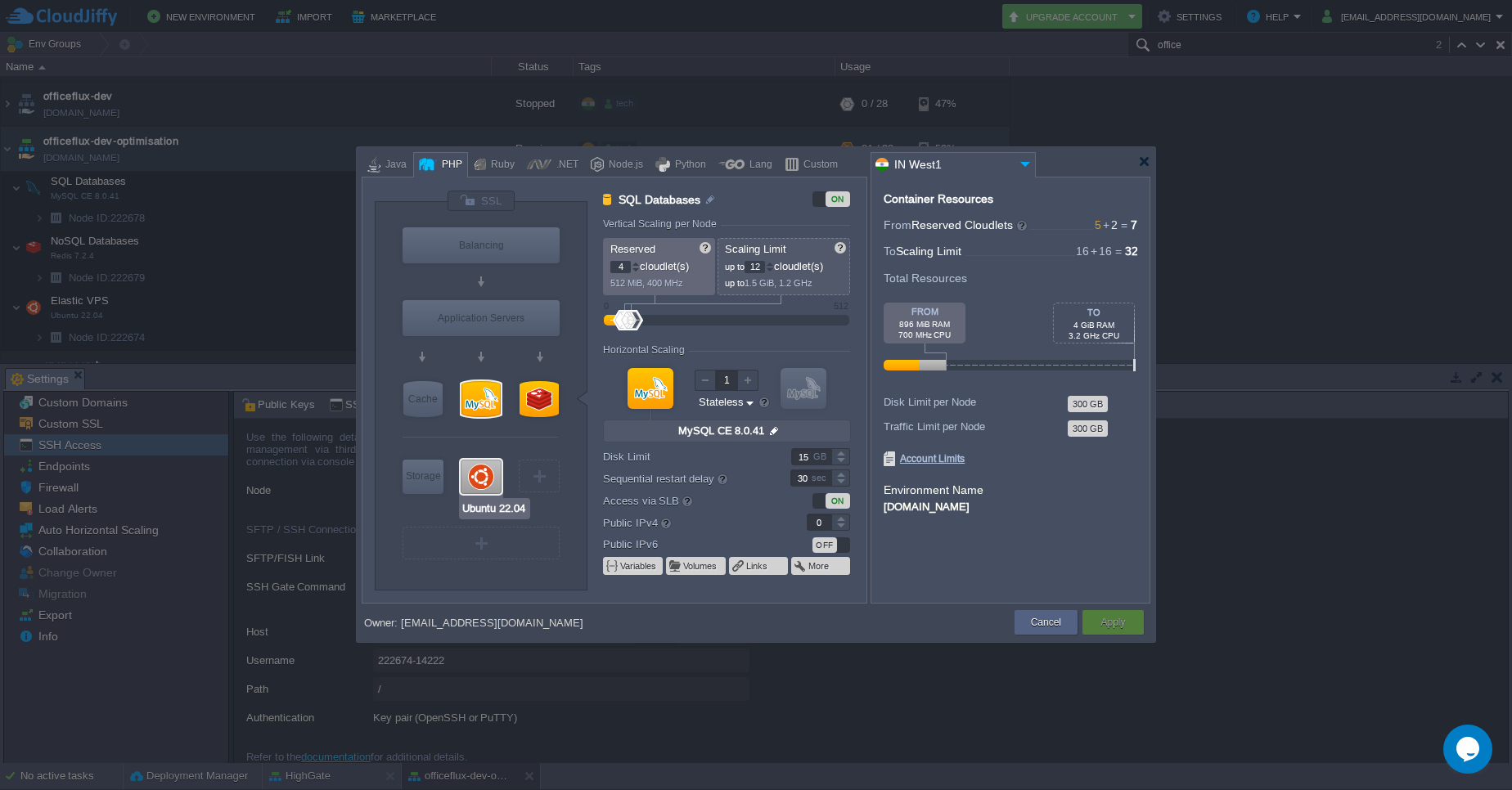
type input "1"
click at [638, 263] on div at bounding box center [636, 263] width 8 height 6
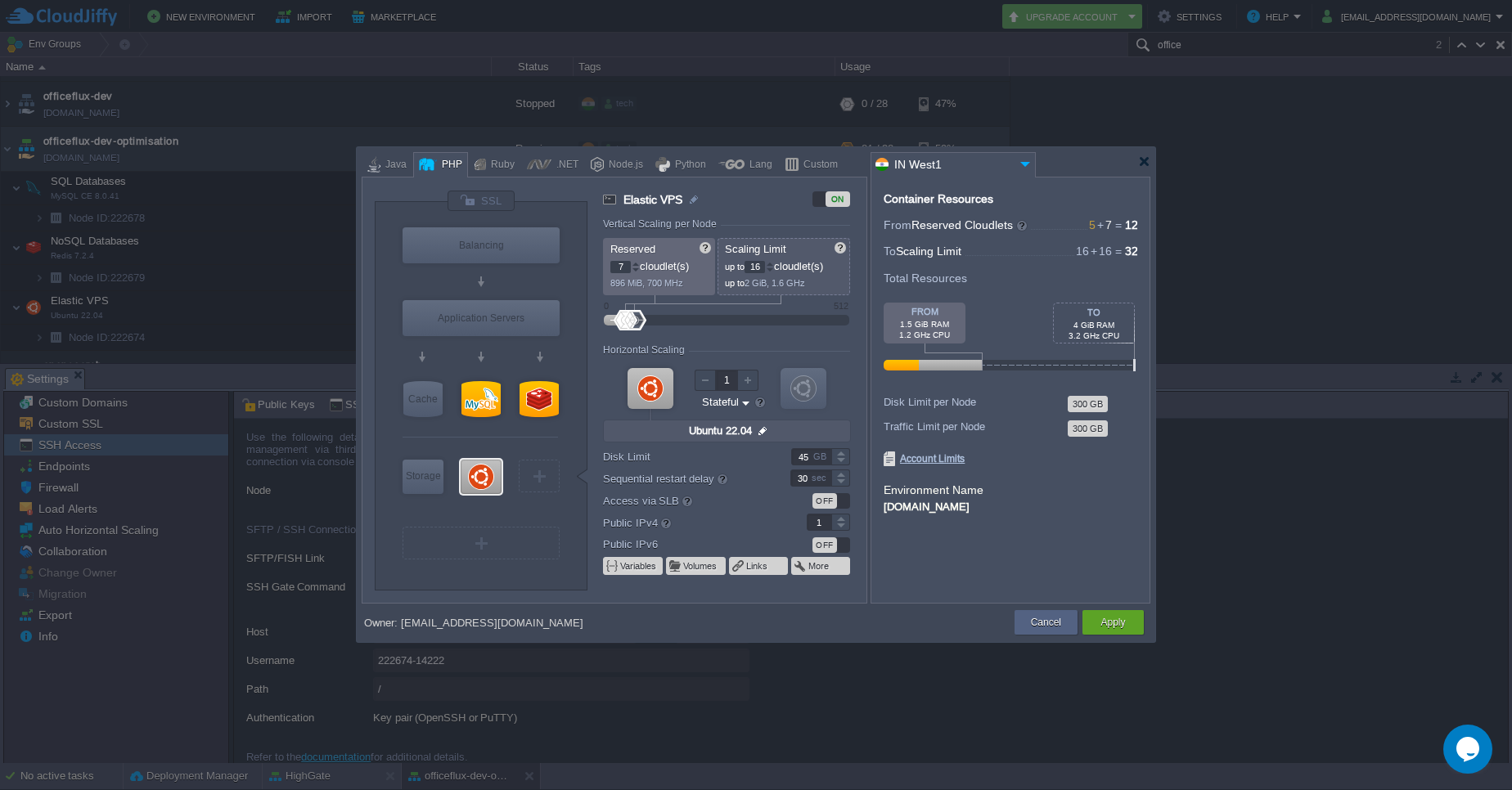
click at [638, 263] on div at bounding box center [636, 263] width 8 height 6
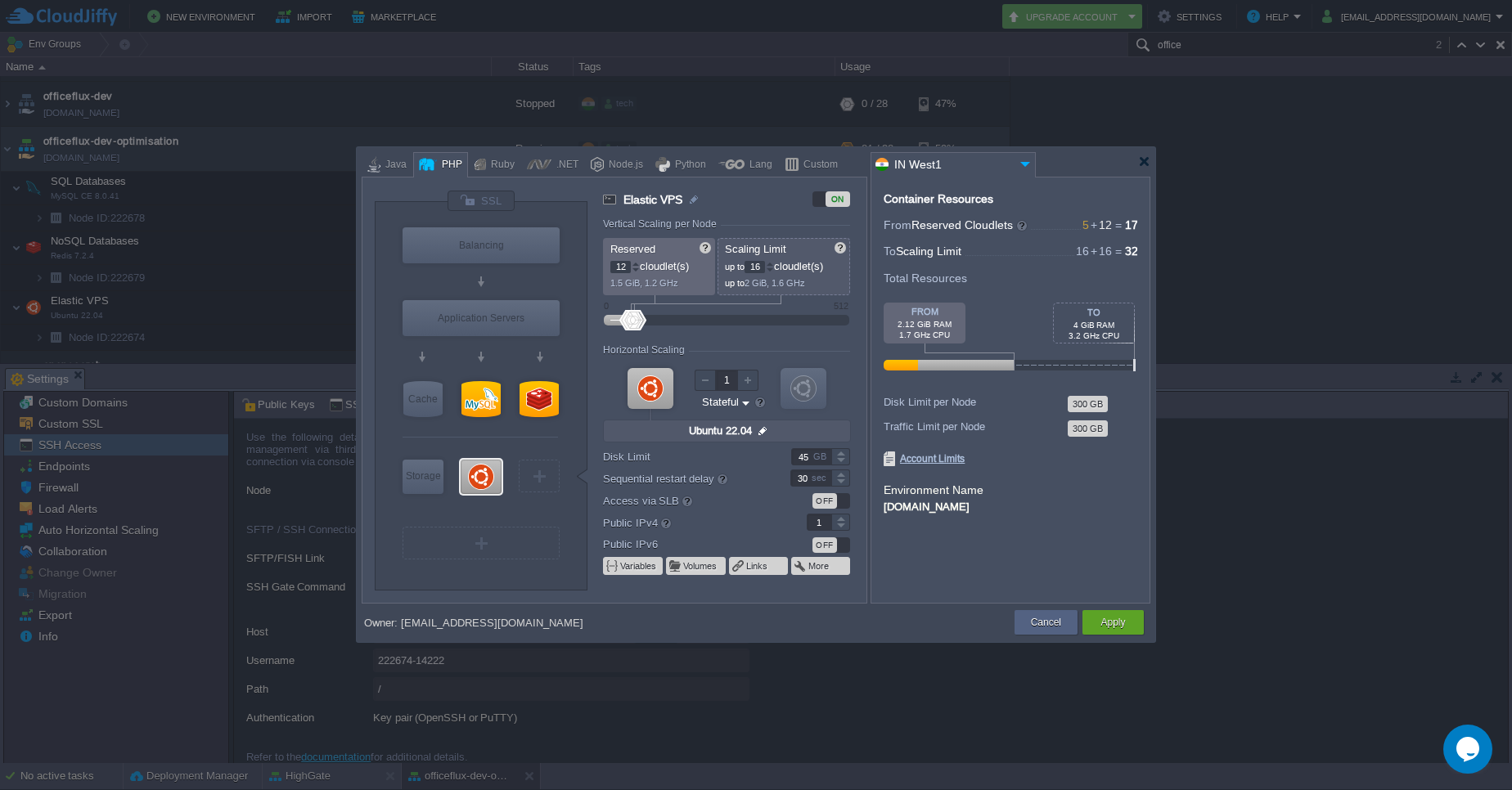
click at [638, 263] on div at bounding box center [636, 263] width 8 height 6
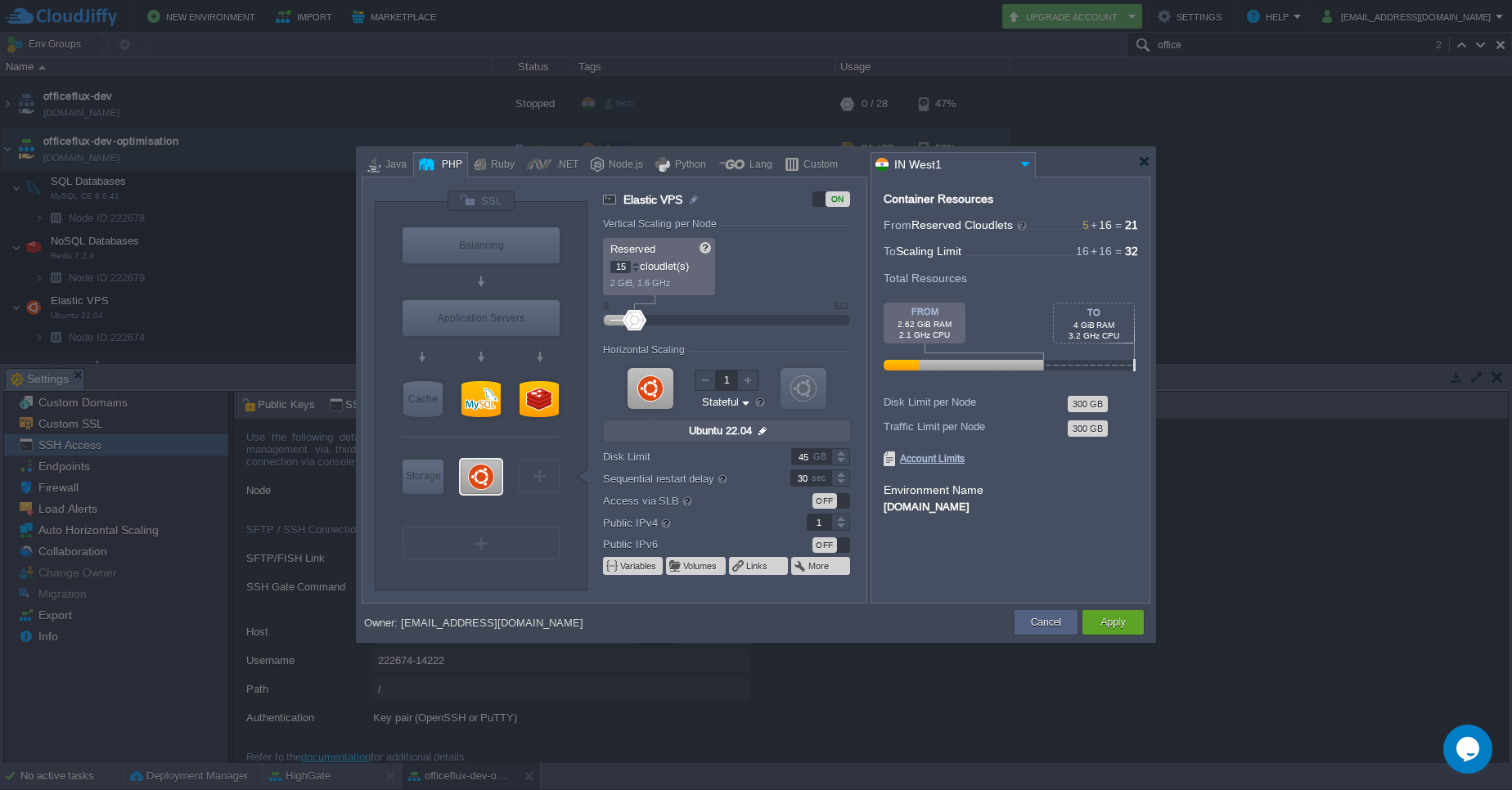
click at [638, 272] on div at bounding box center [636, 270] width 8 height 6
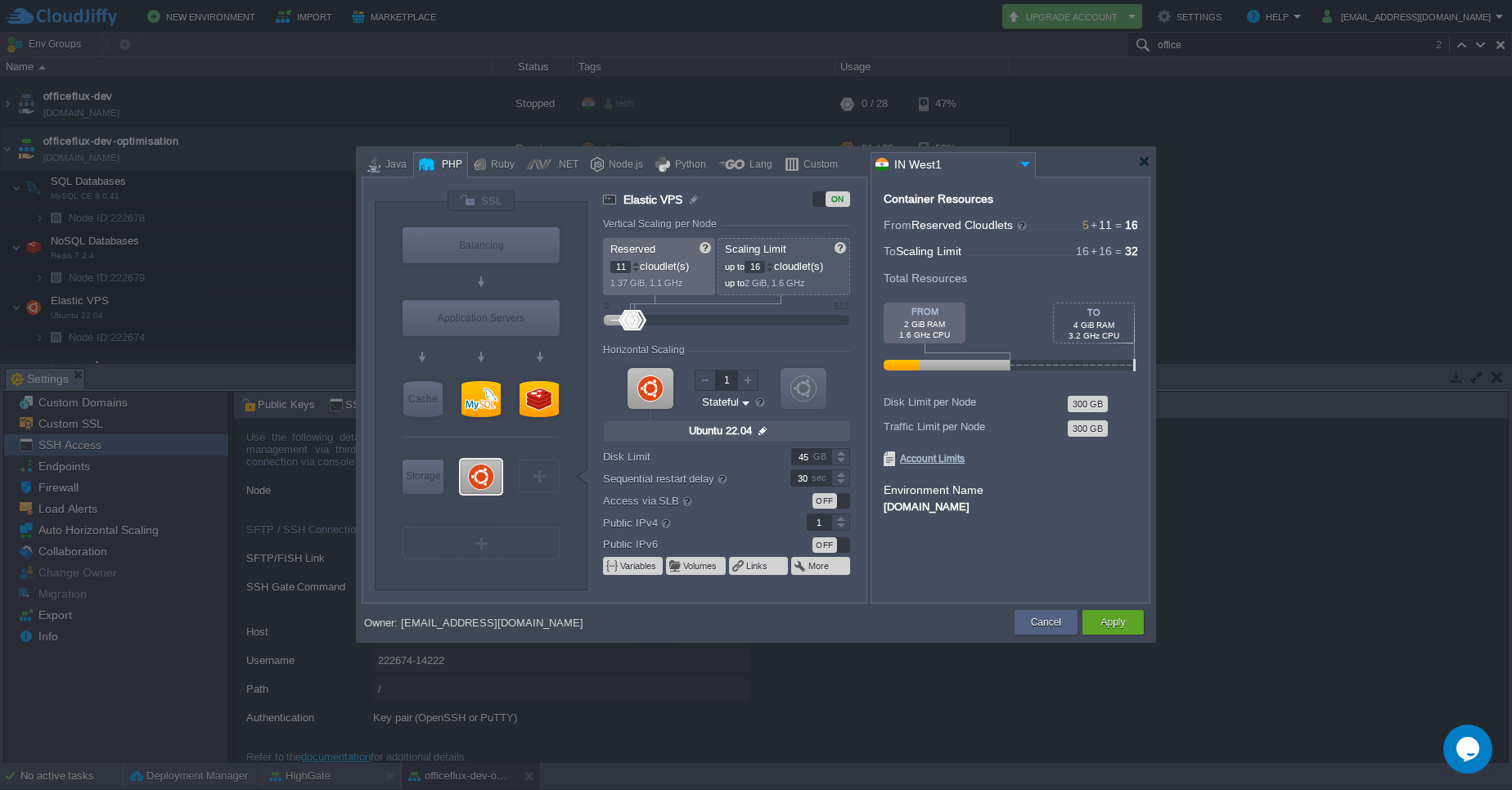
type input "10"
click at [638, 272] on div at bounding box center [636, 270] width 8 height 6
click at [773, 264] on div at bounding box center [770, 263] width 8 height 6
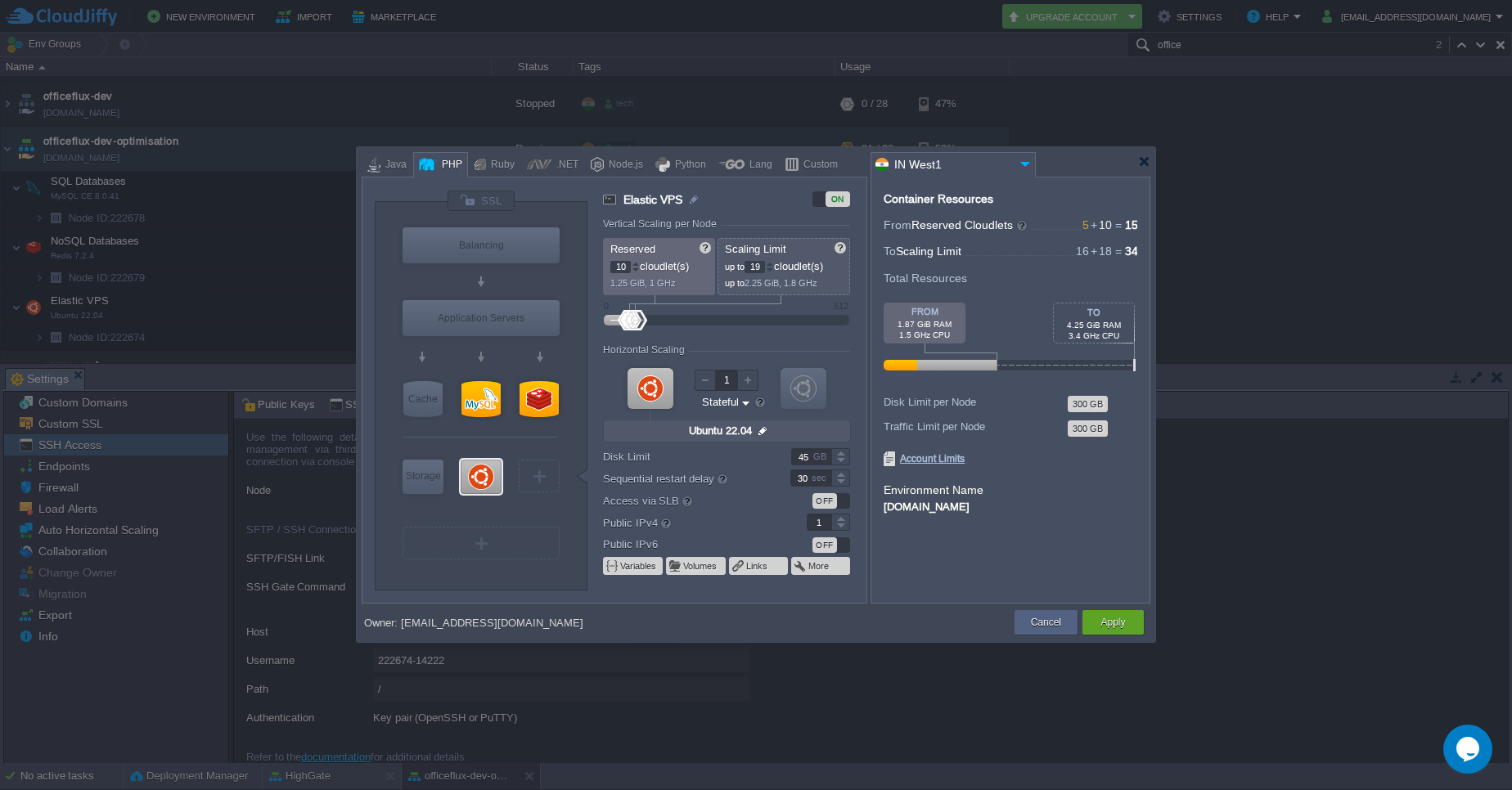
type input "20"
click at [773, 264] on div at bounding box center [770, 263] width 8 height 6
click at [1107, 620] on button "Apply" at bounding box center [1112, 622] width 25 height 17
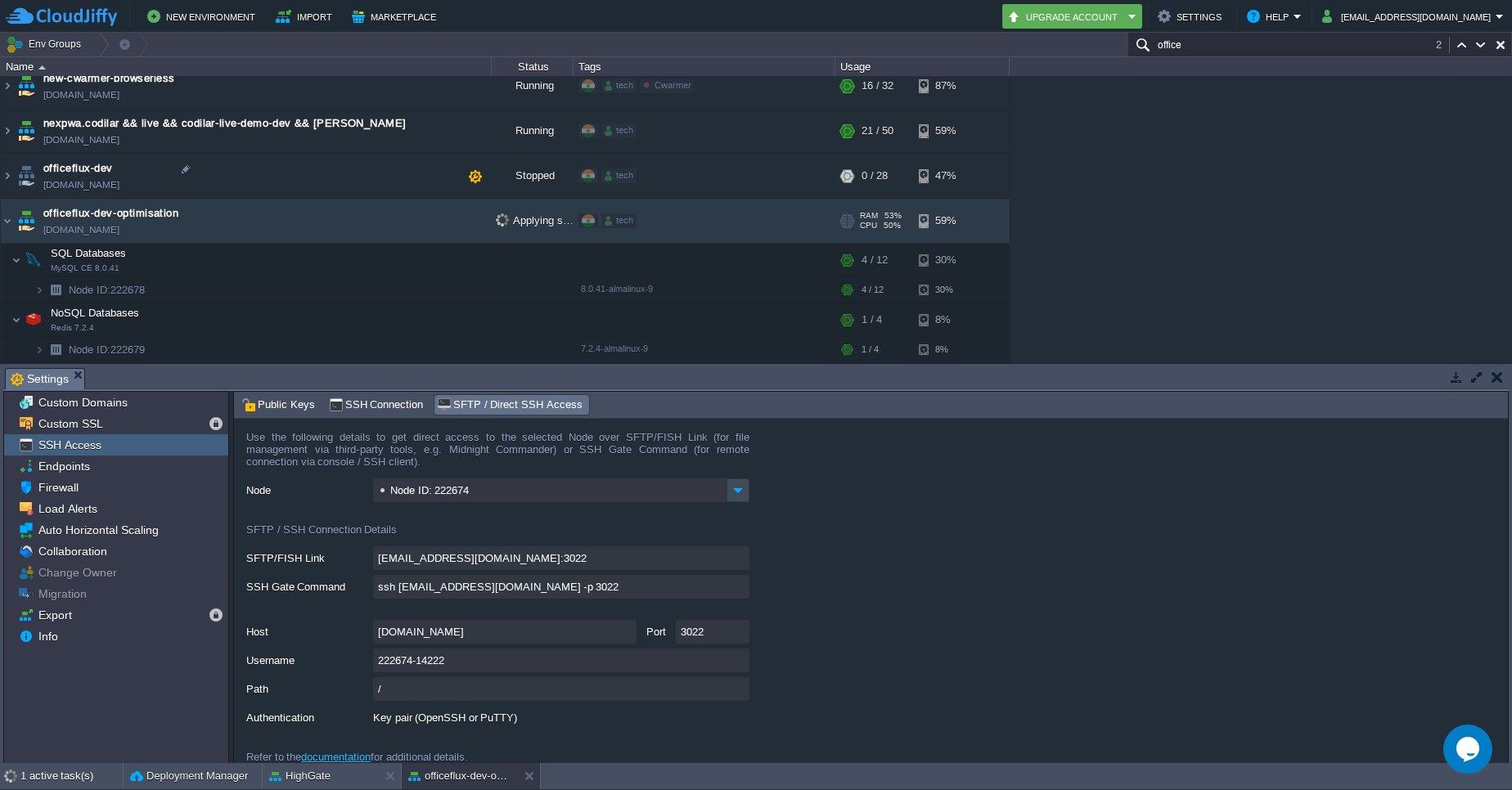
scroll to position [3912, 0]
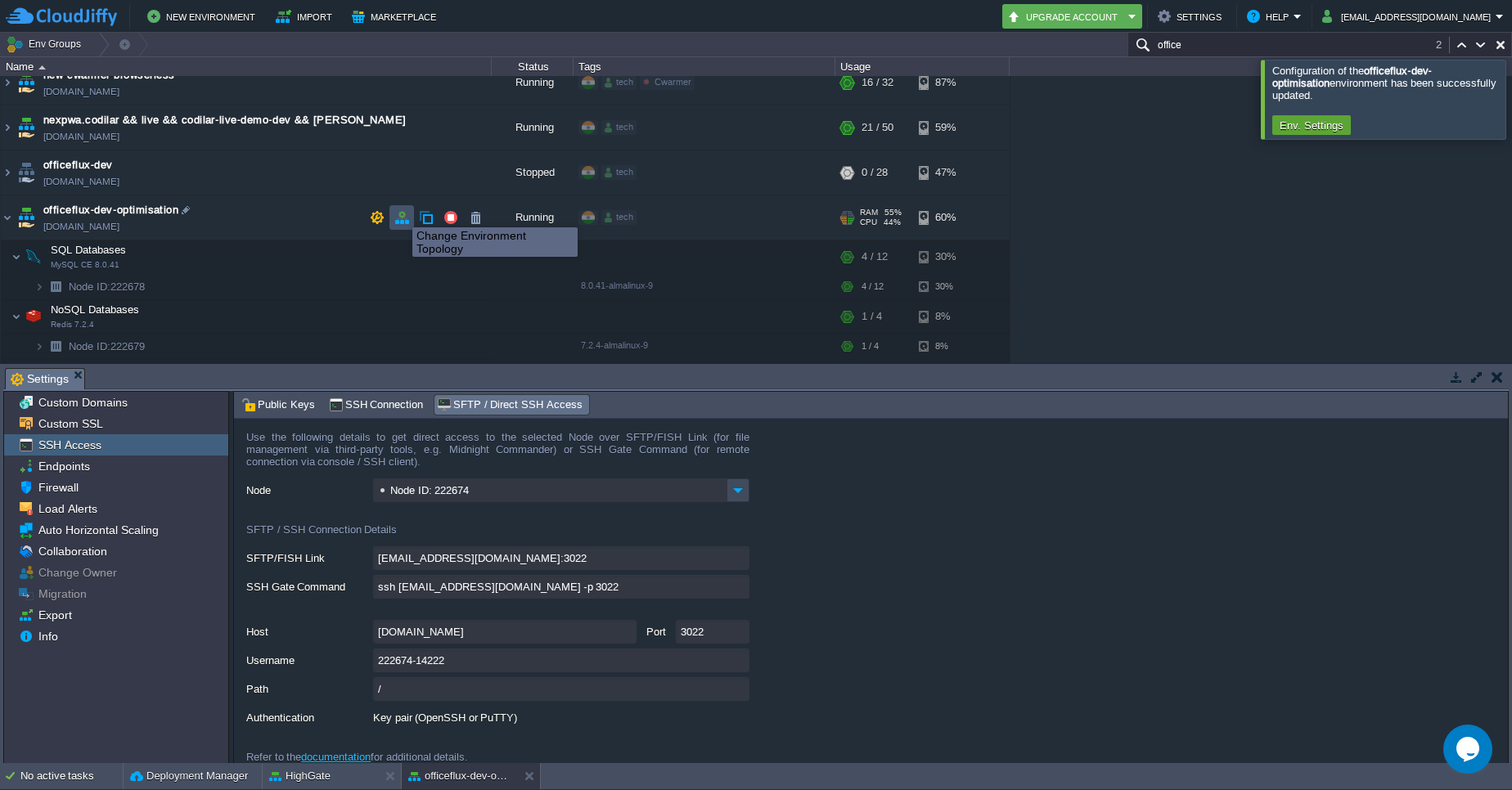
click at [400, 213] on button "button" at bounding box center [401, 218] width 15 height 15
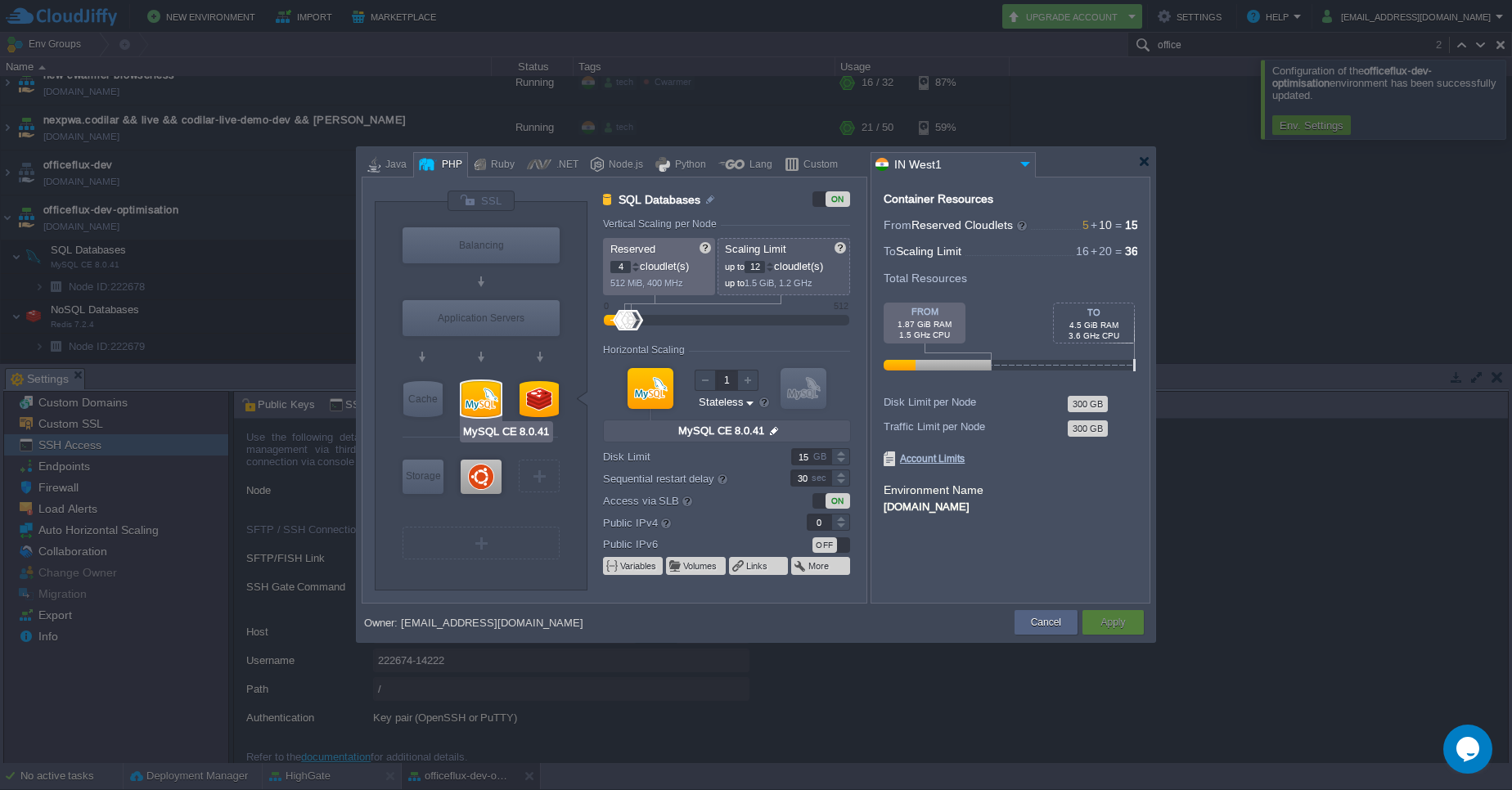
type input "Ubuntu 22.04"
click at [483, 471] on div at bounding box center [481, 477] width 41 height 35
type input "Elastic VPS"
type input "10"
type input "20"
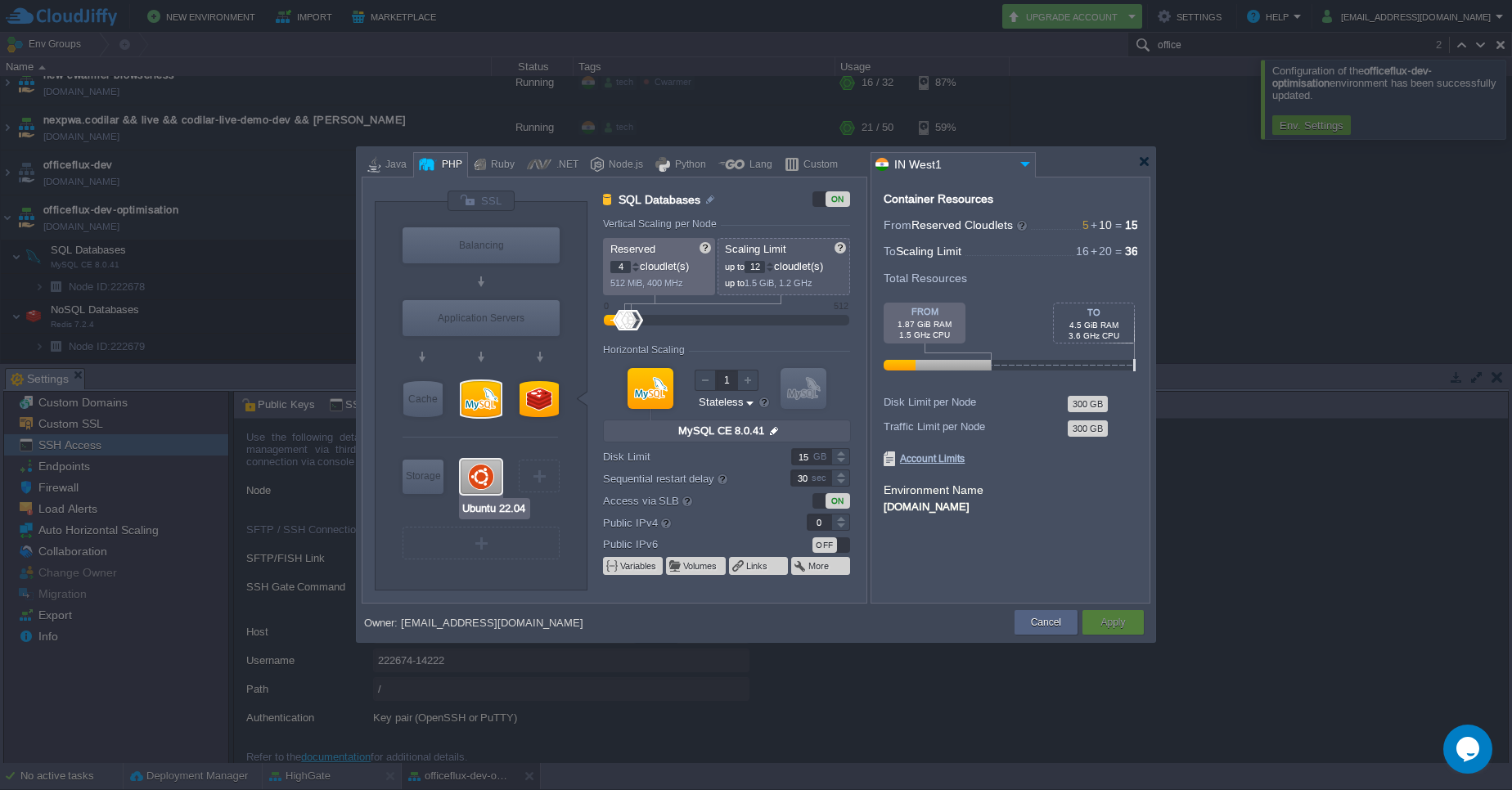
type input "Ubuntu 22.04"
type input "null"
type input "22.04"
type input "Stateful"
type input "45"
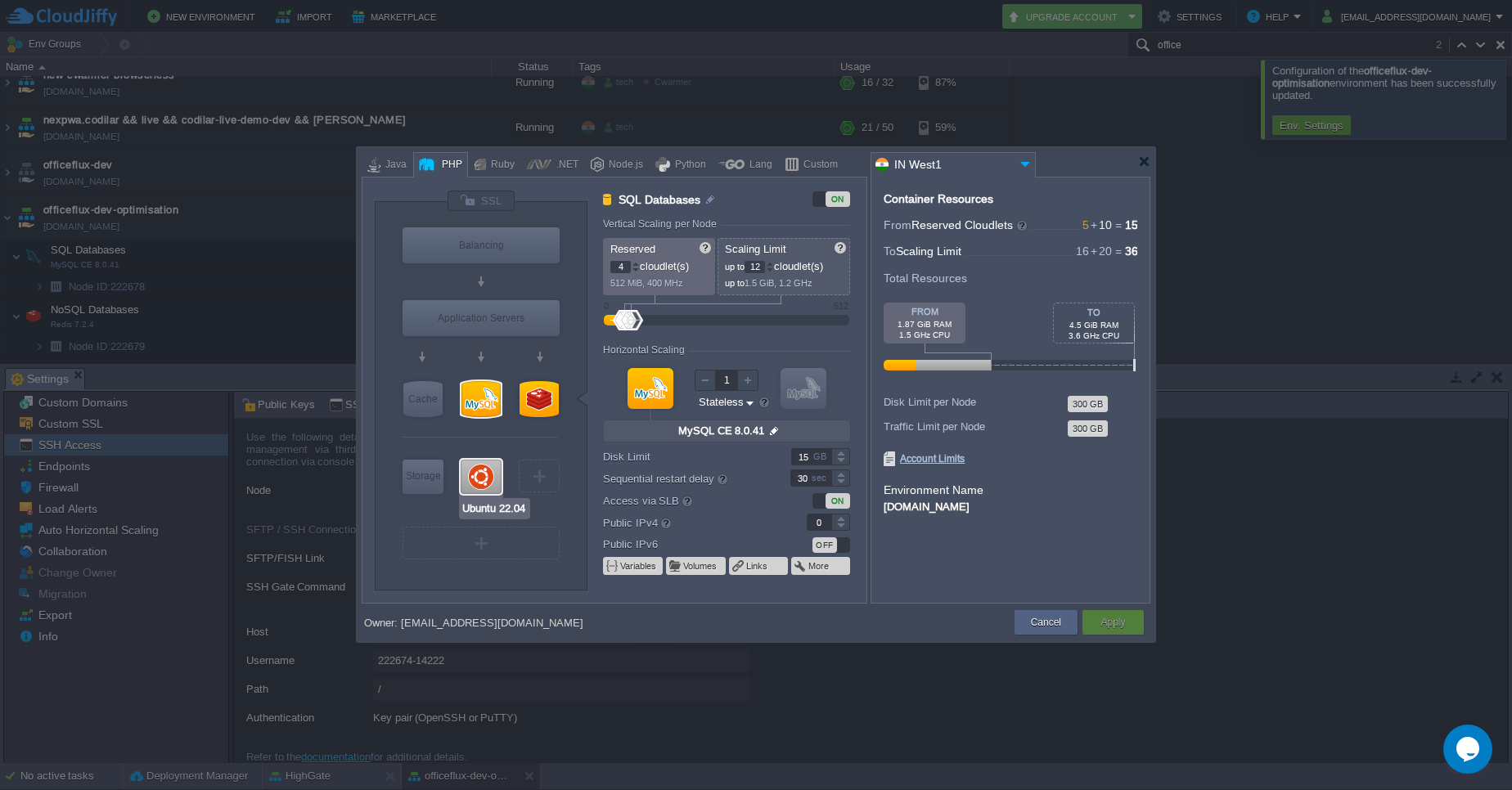
type input "1"
type input "Redis 7.2.4"
click at [1149, 163] on div at bounding box center [1144, 161] width 12 height 12
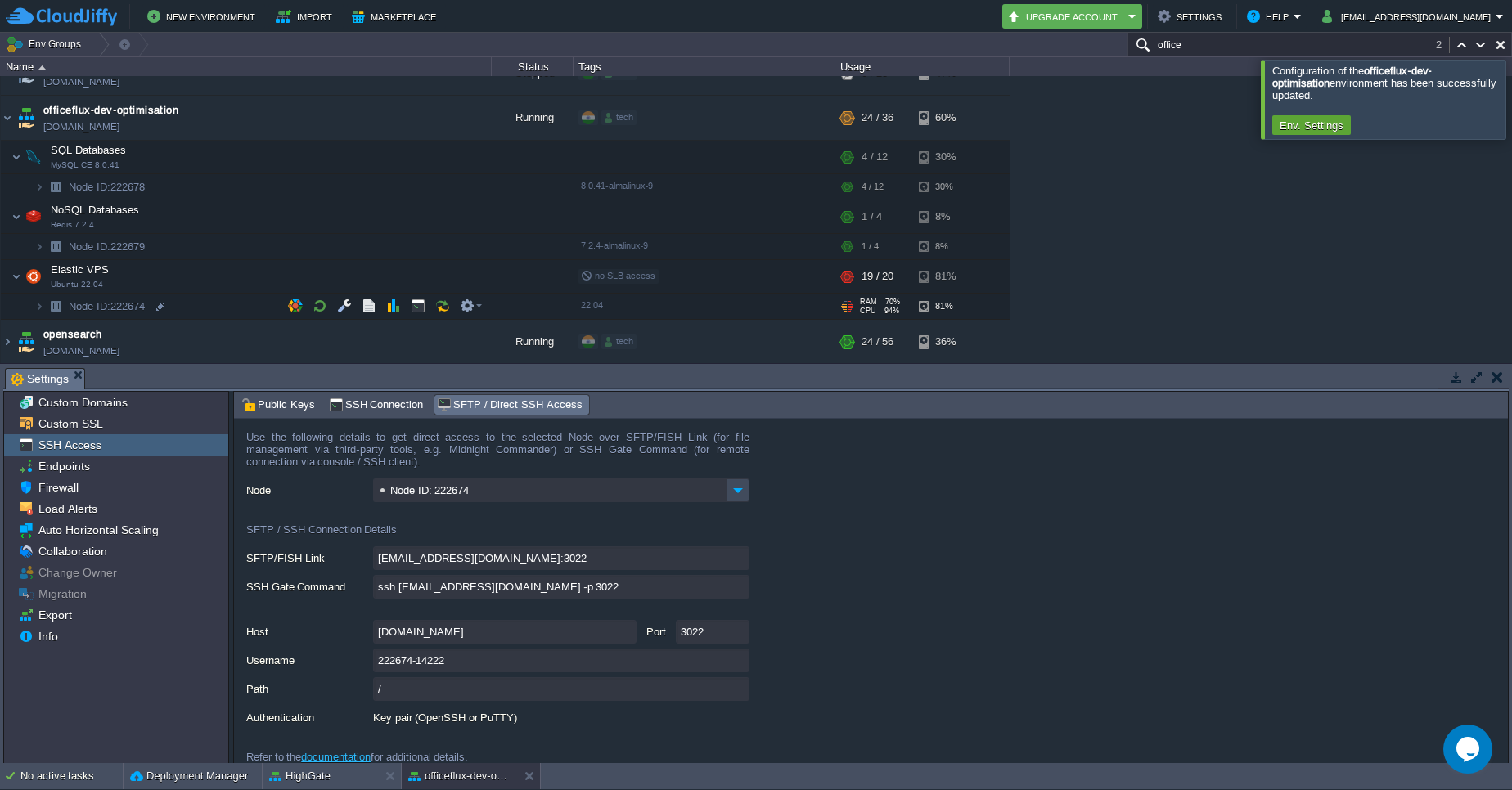
scroll to position [4005, 0]
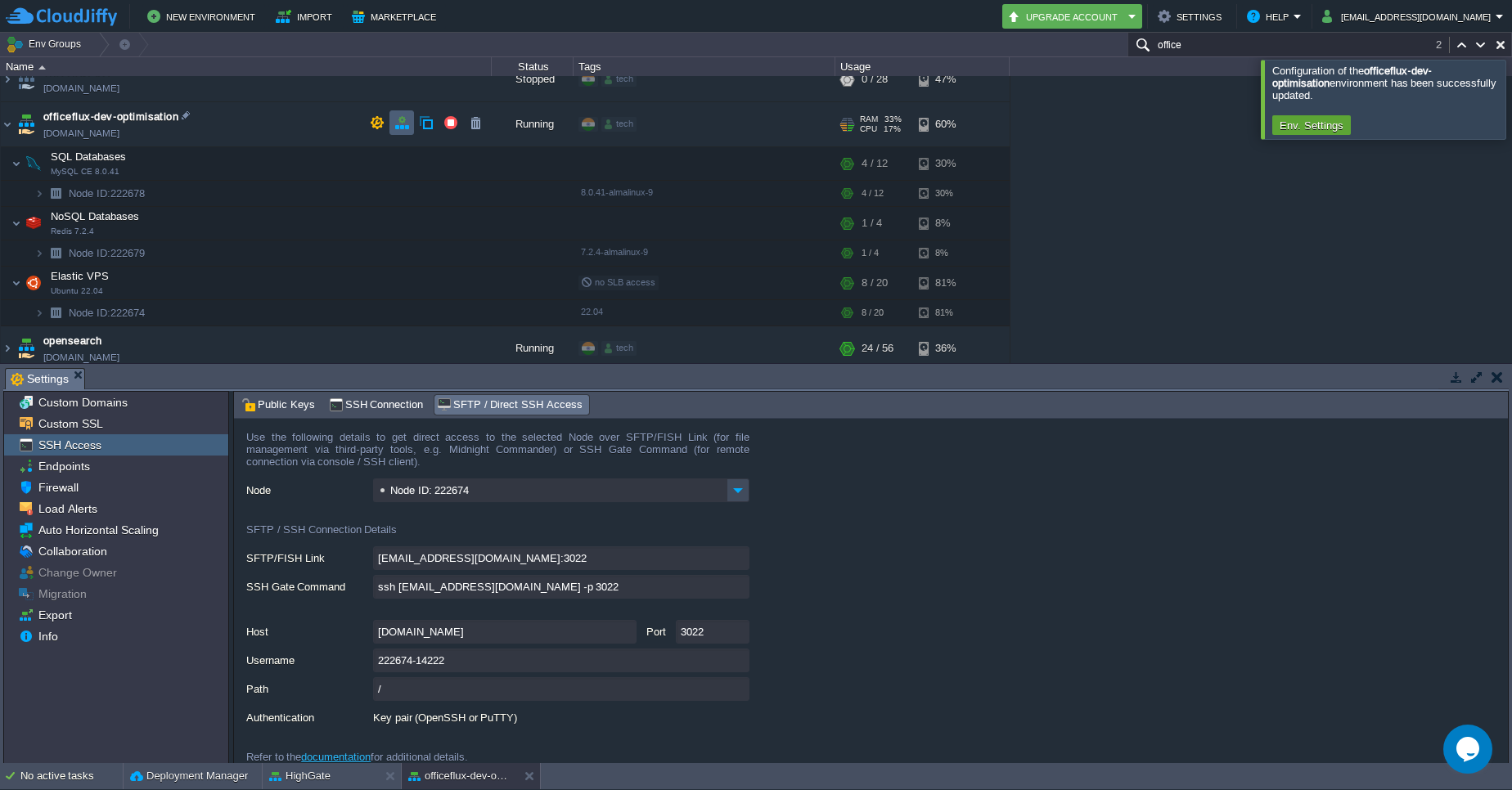
click at [404, 123] on button "button" at bounding box center [401, 123] width 15 height 15
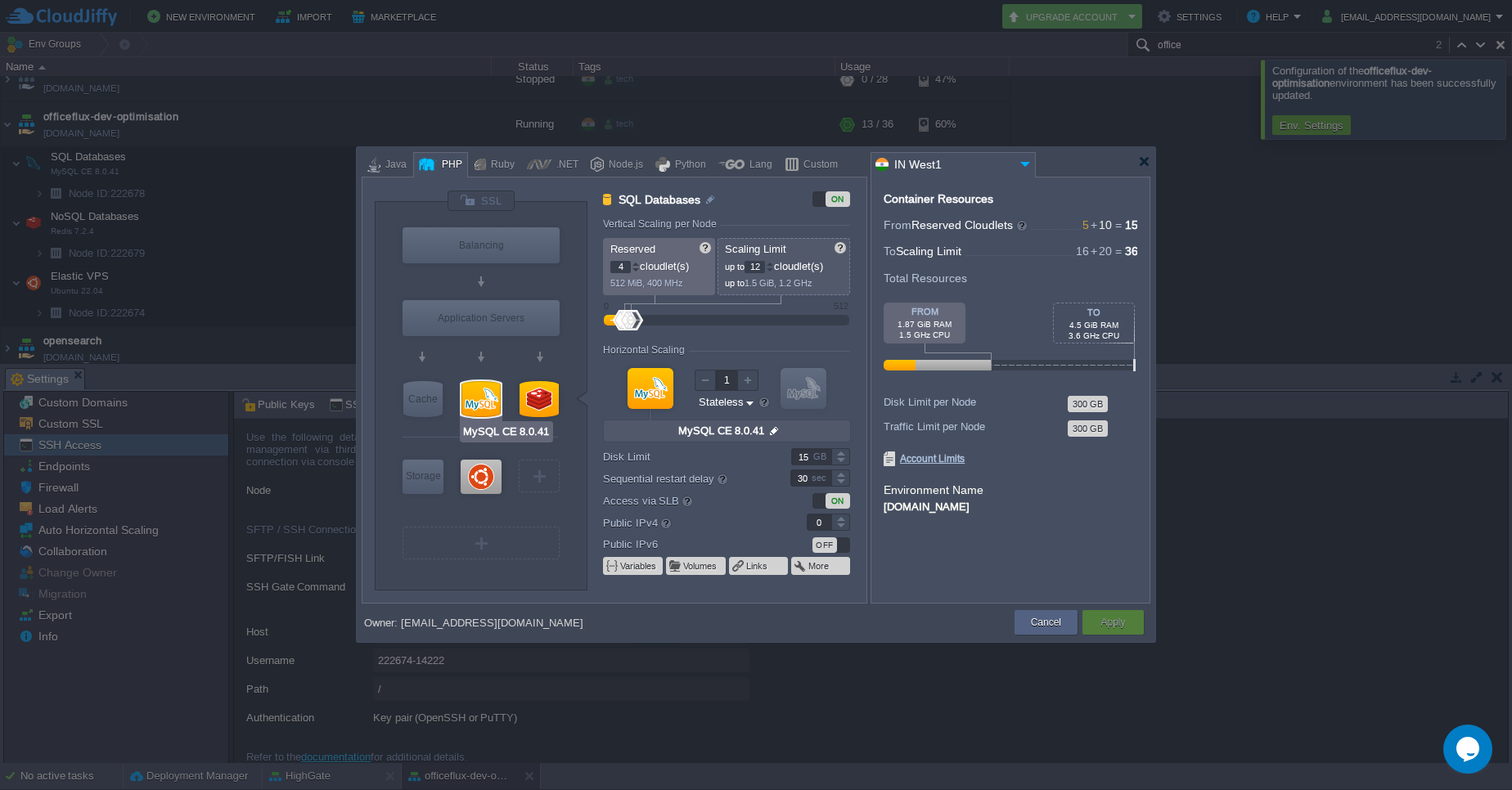
type input "Ubuntu 22.04"
click at [491, 476] on div at bounding box center [481, 477] width 41 height 35
type input "Elastic VPS"
type input "10"
type input "20"
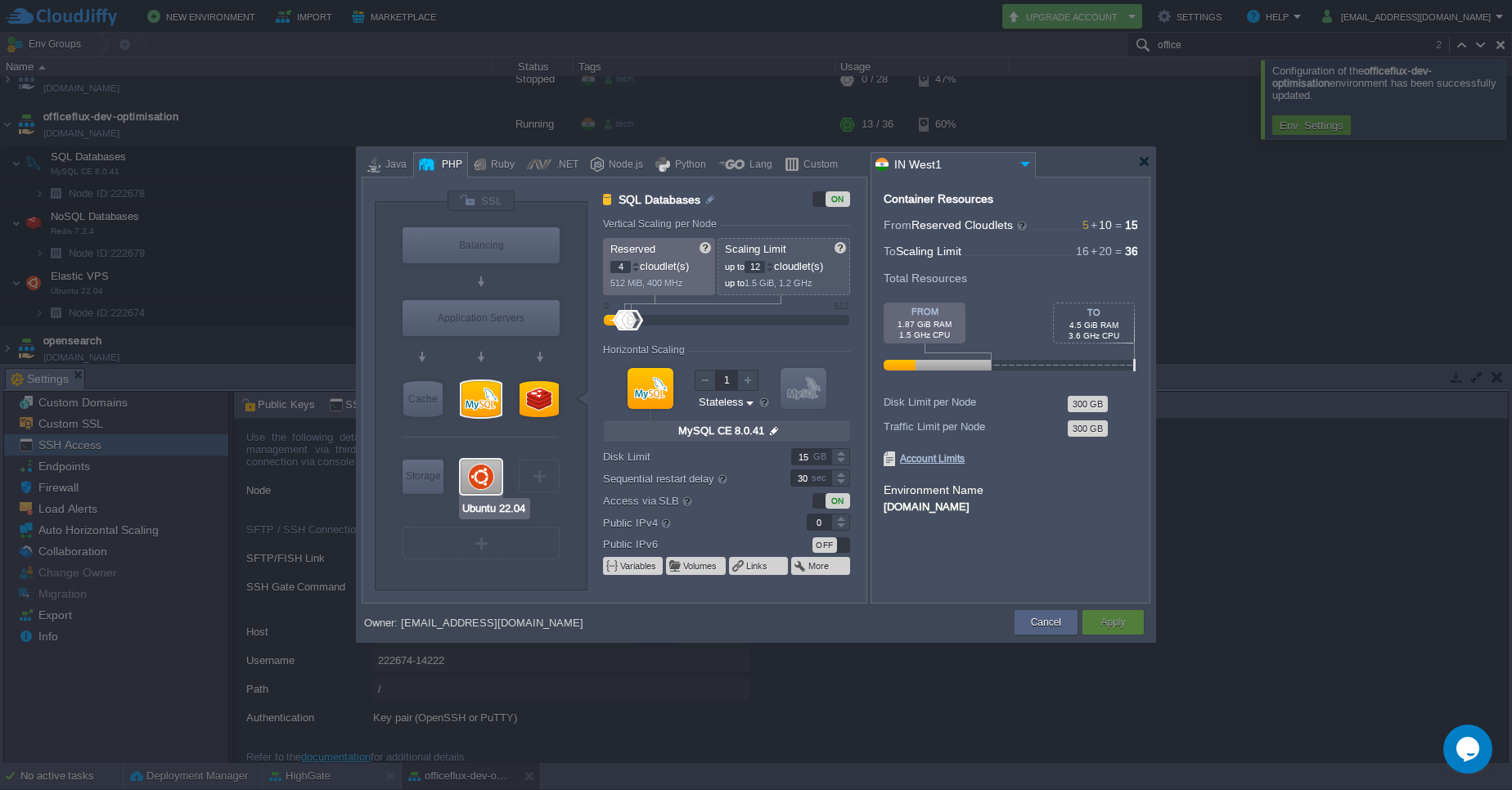
type input "Ubuntu 22.04"
type input "null"
type input "22.04"
type input "Stateful"
type input "45"
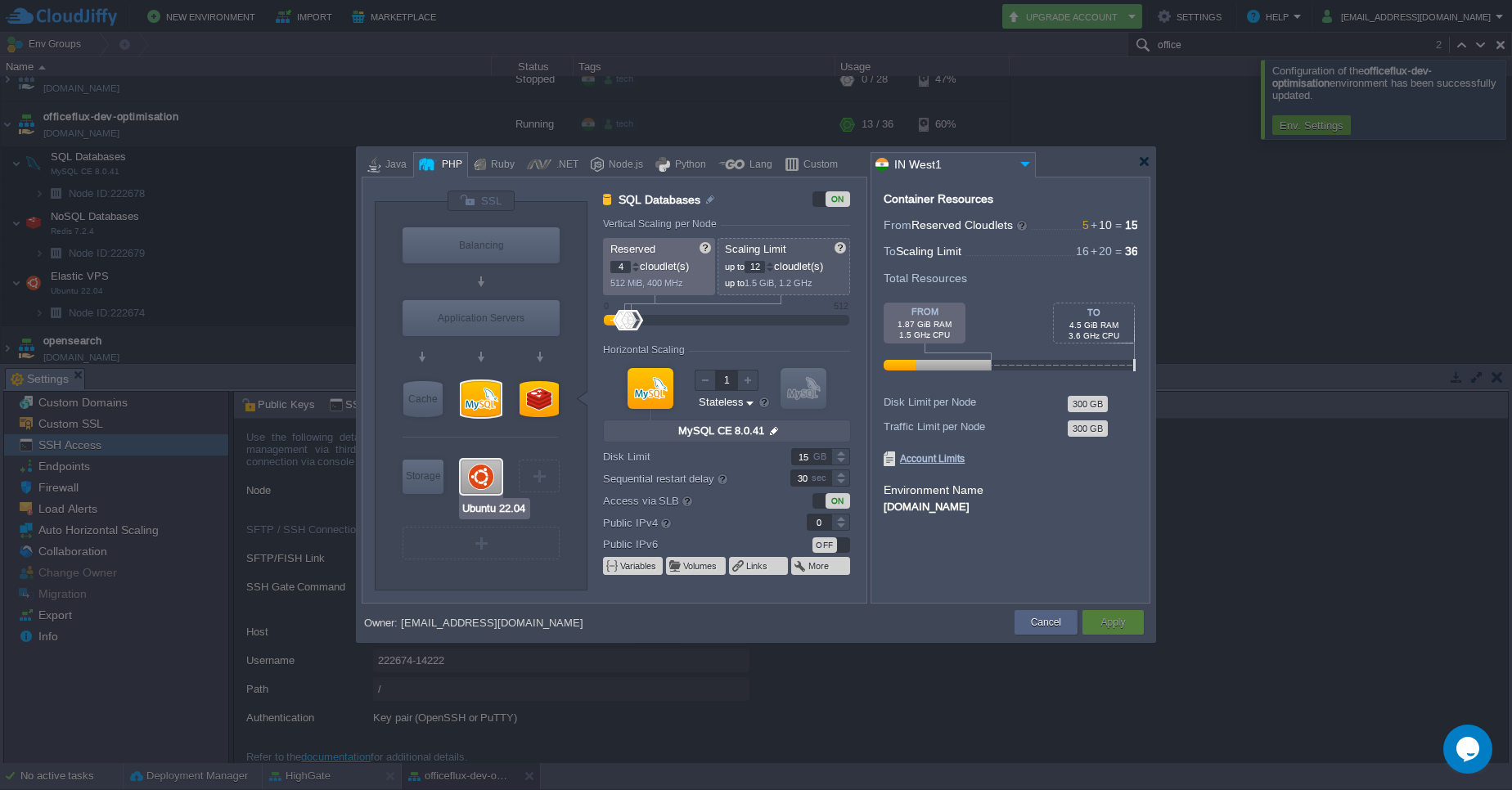
type input "1"
type input "Redis 7.2.4"
click at [772, 266] on div at bounding box center [770, 263] width 8 height 6
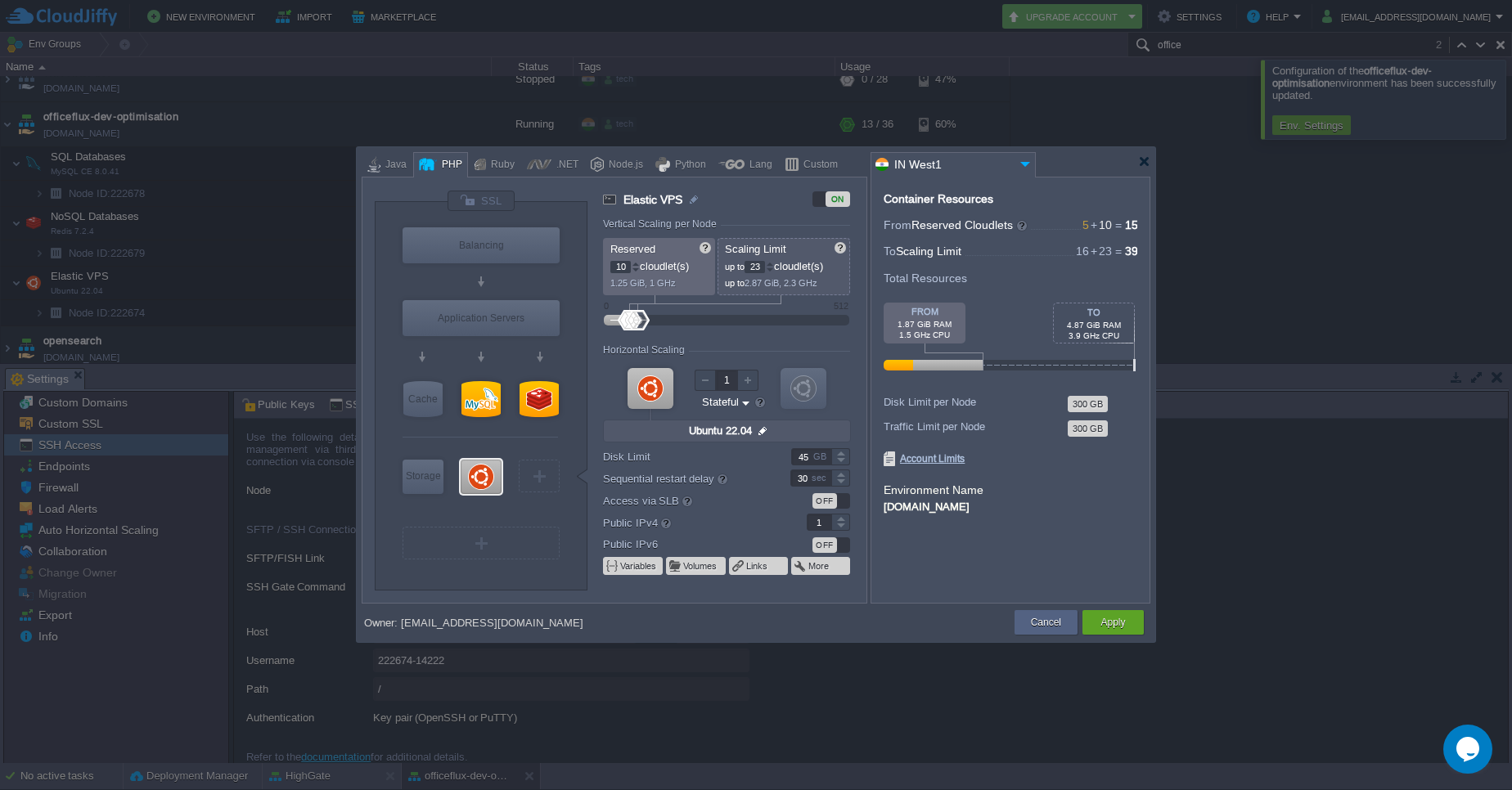
type input "24"
click at [772, 266] on div at bounding box center [770, 263] width 8 height 6
click at [1105, 620] on button "Apply" at bounding box center [1112, 622] width 25 height 17
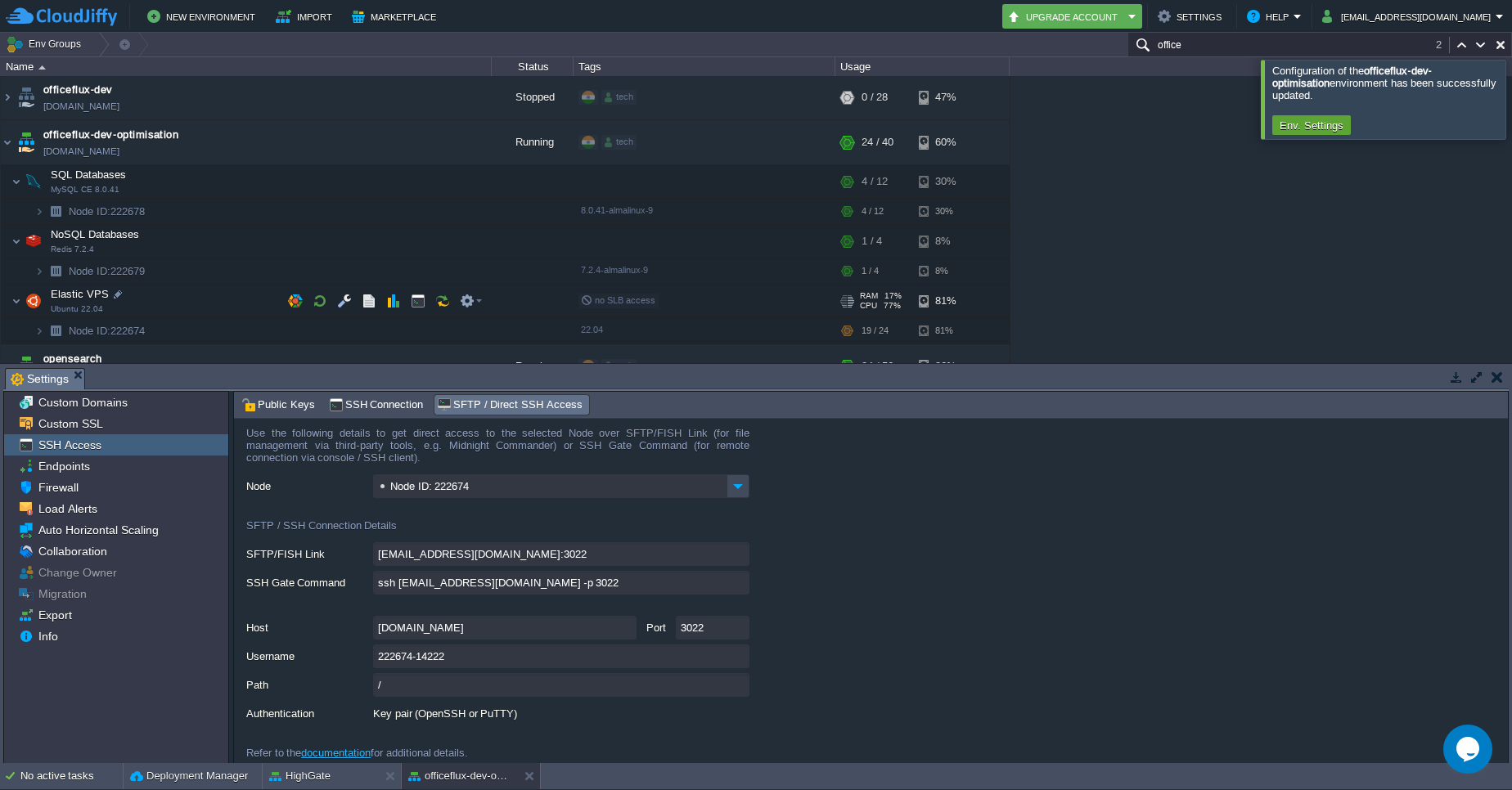
scroll to position [3988, 0]
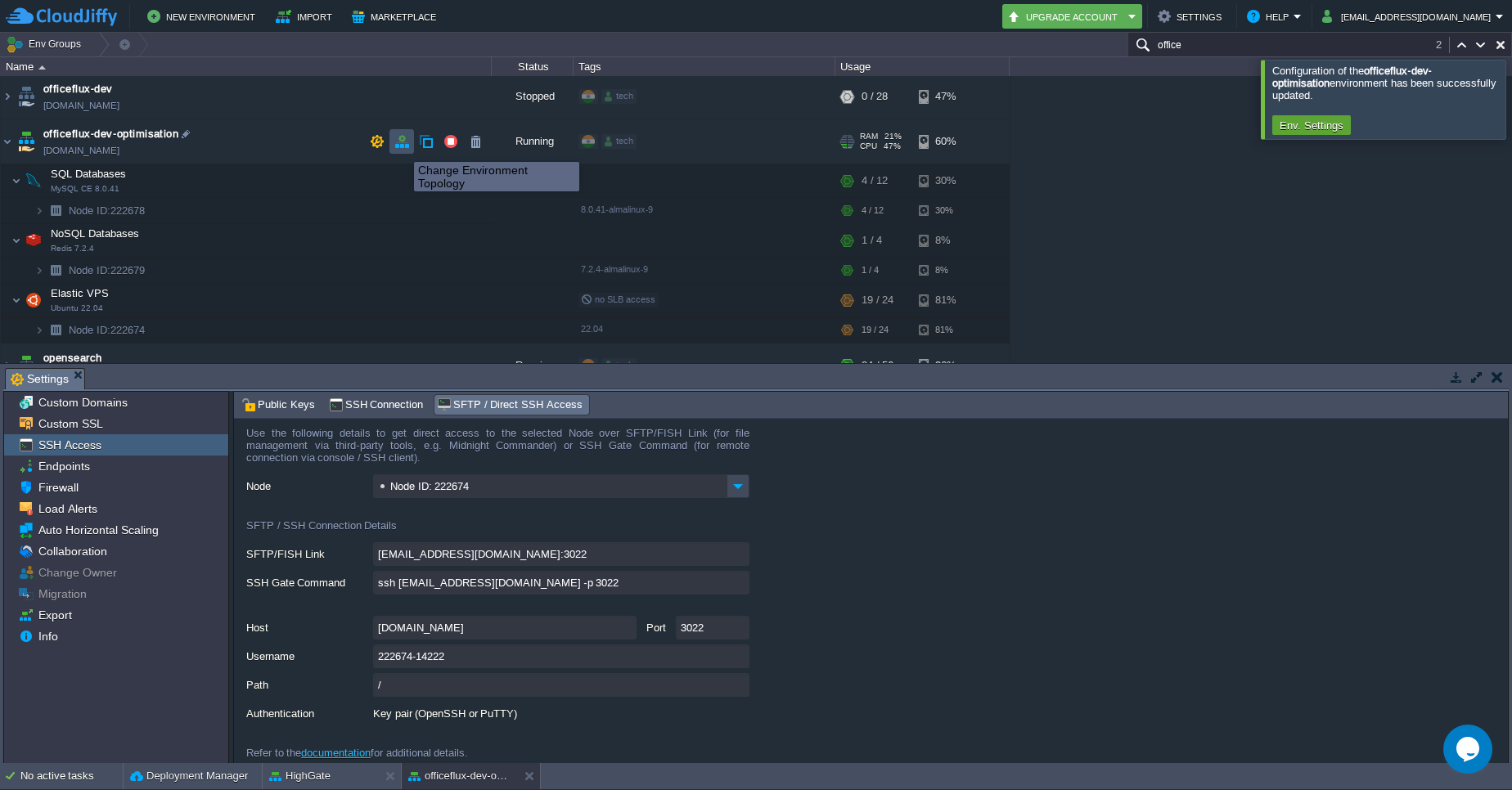
click at [401, 146] on button "button" at bounding box center [401, 141] width 15 height 15
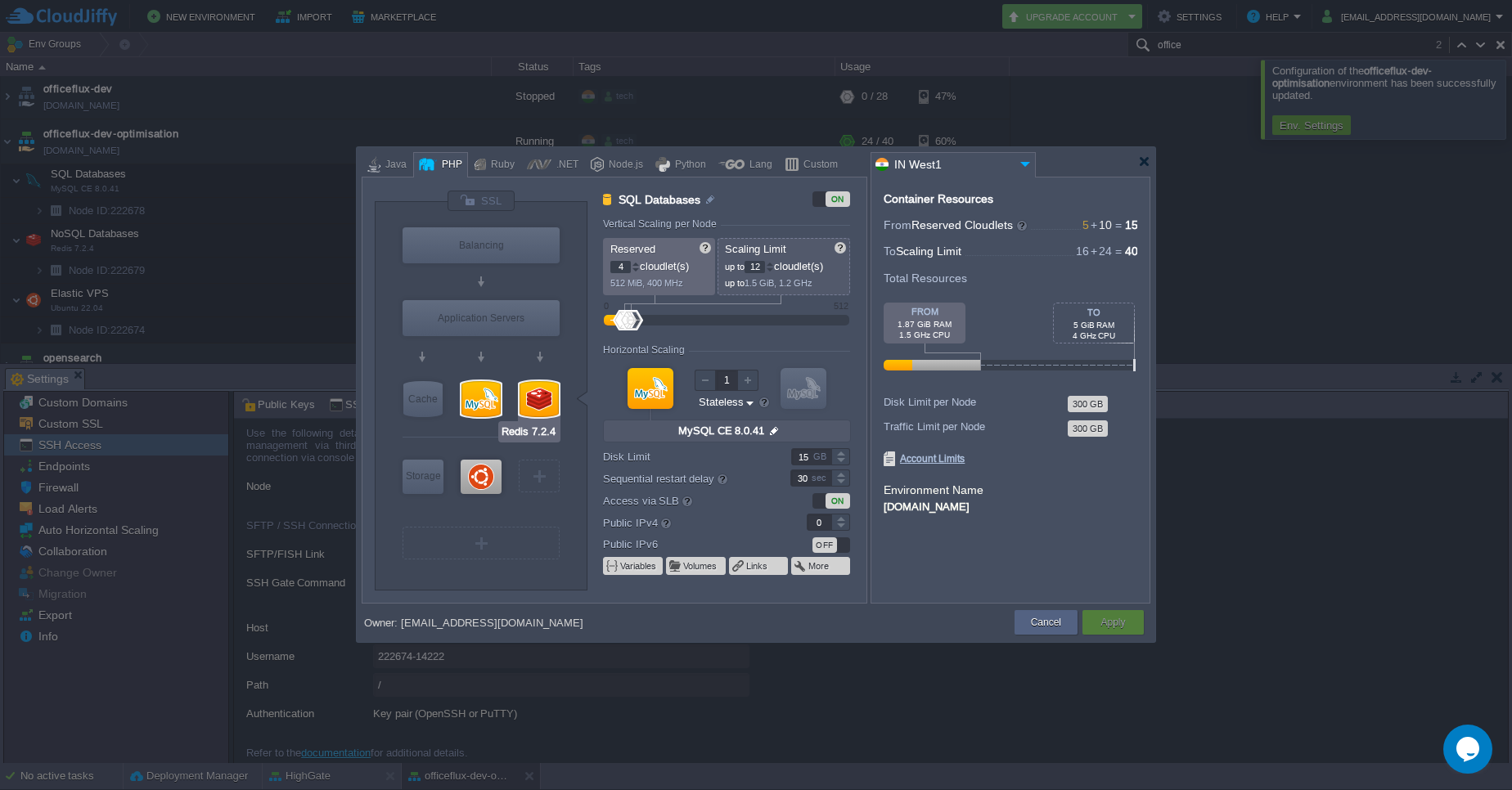
click at [524, 396] on div at bounding box center [539, 400] width 40 height 36
type input "NoSQL Databases"
type input "1"
type input "4"
type input "Redis 7.2.4"
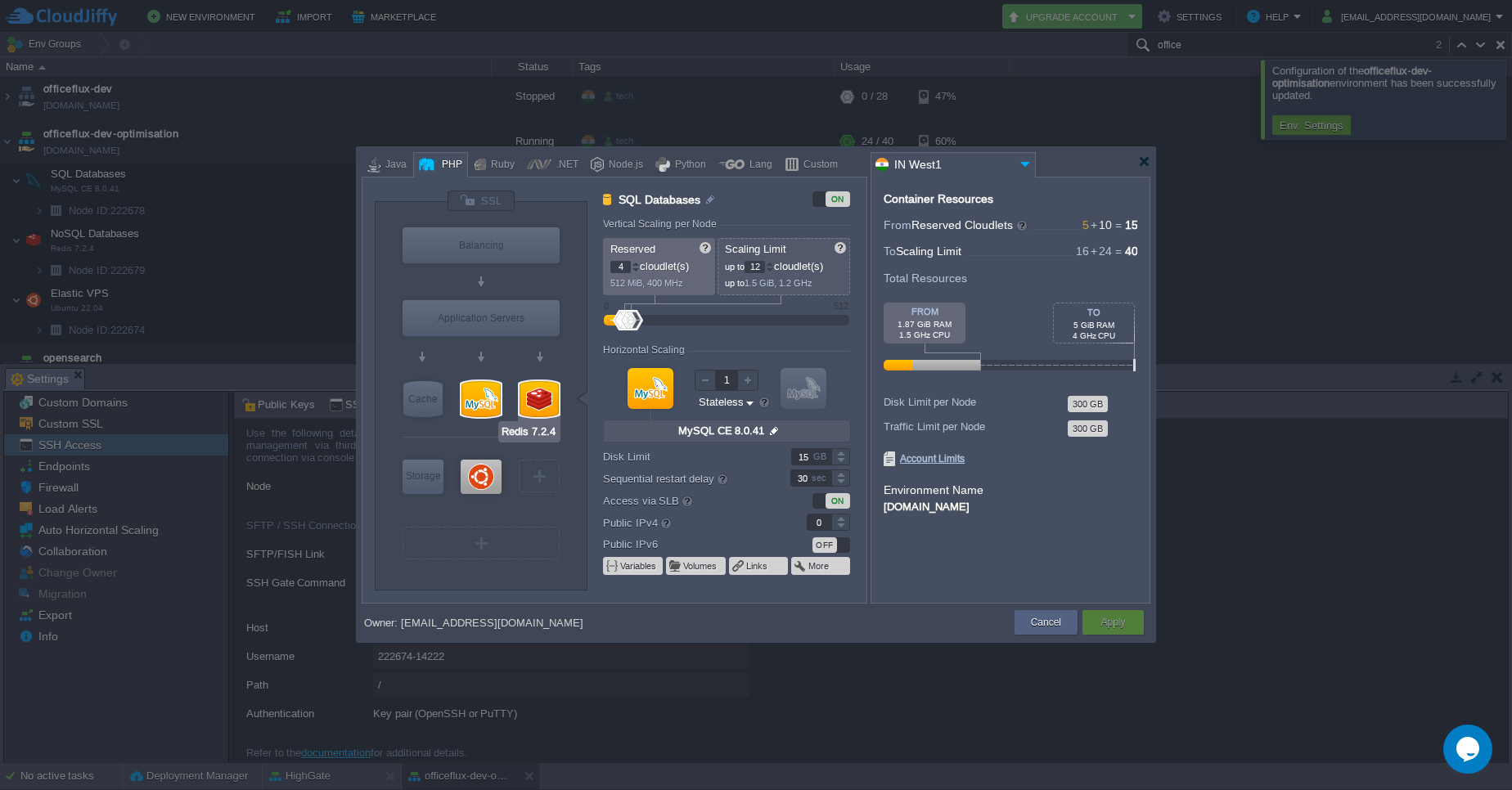
type input "null"
type input "7.2.4-almalinux-9"
type input "10"
type input "MySQL CE 8.0.41"
click at [480, 403] on div at bounding box center [481, 400] width 40 height 36
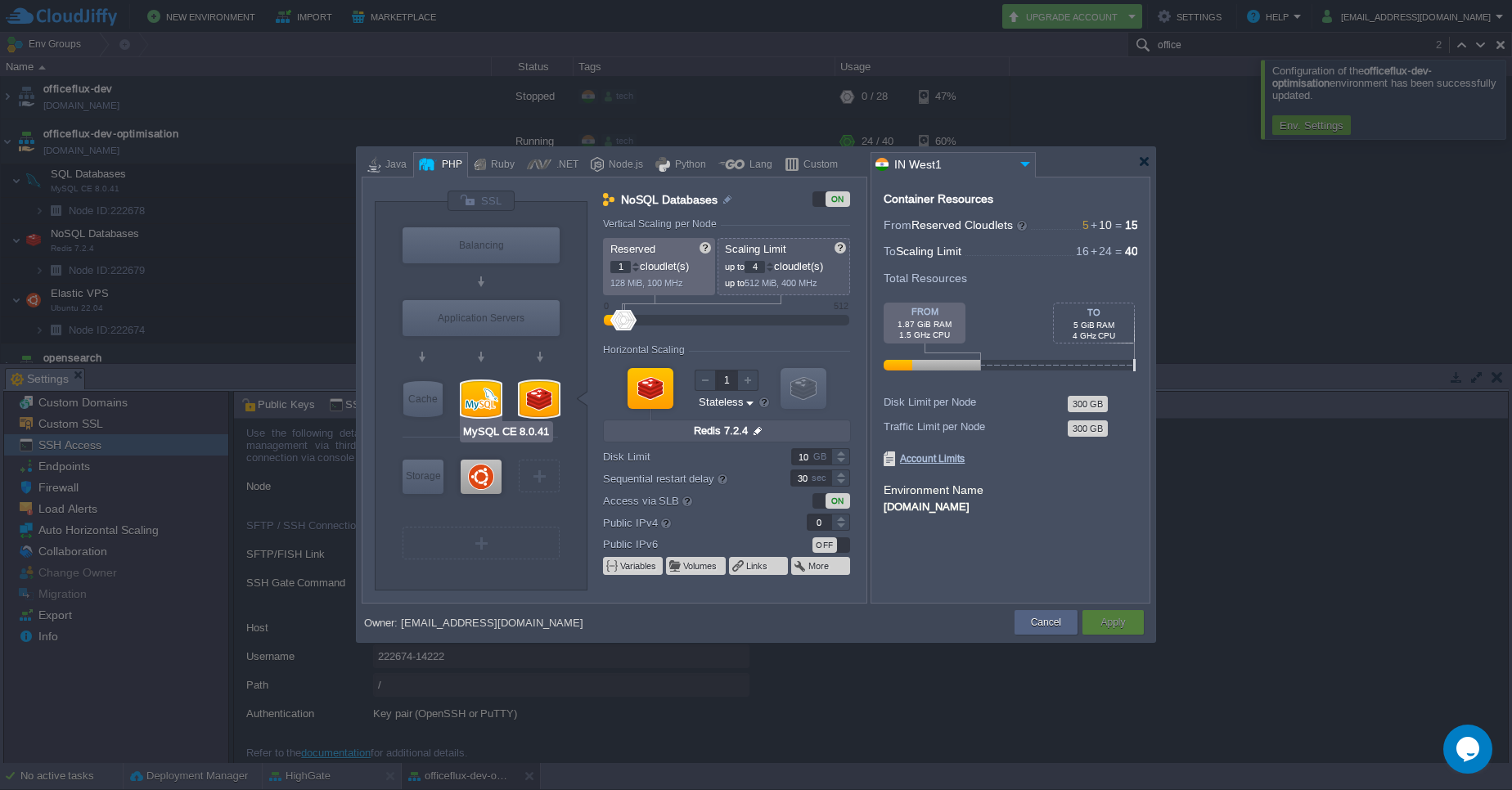
type input "SQL Databases"
type input "4"
type input "12"
type input "MySQL CE 8.0.41"
type input "null"
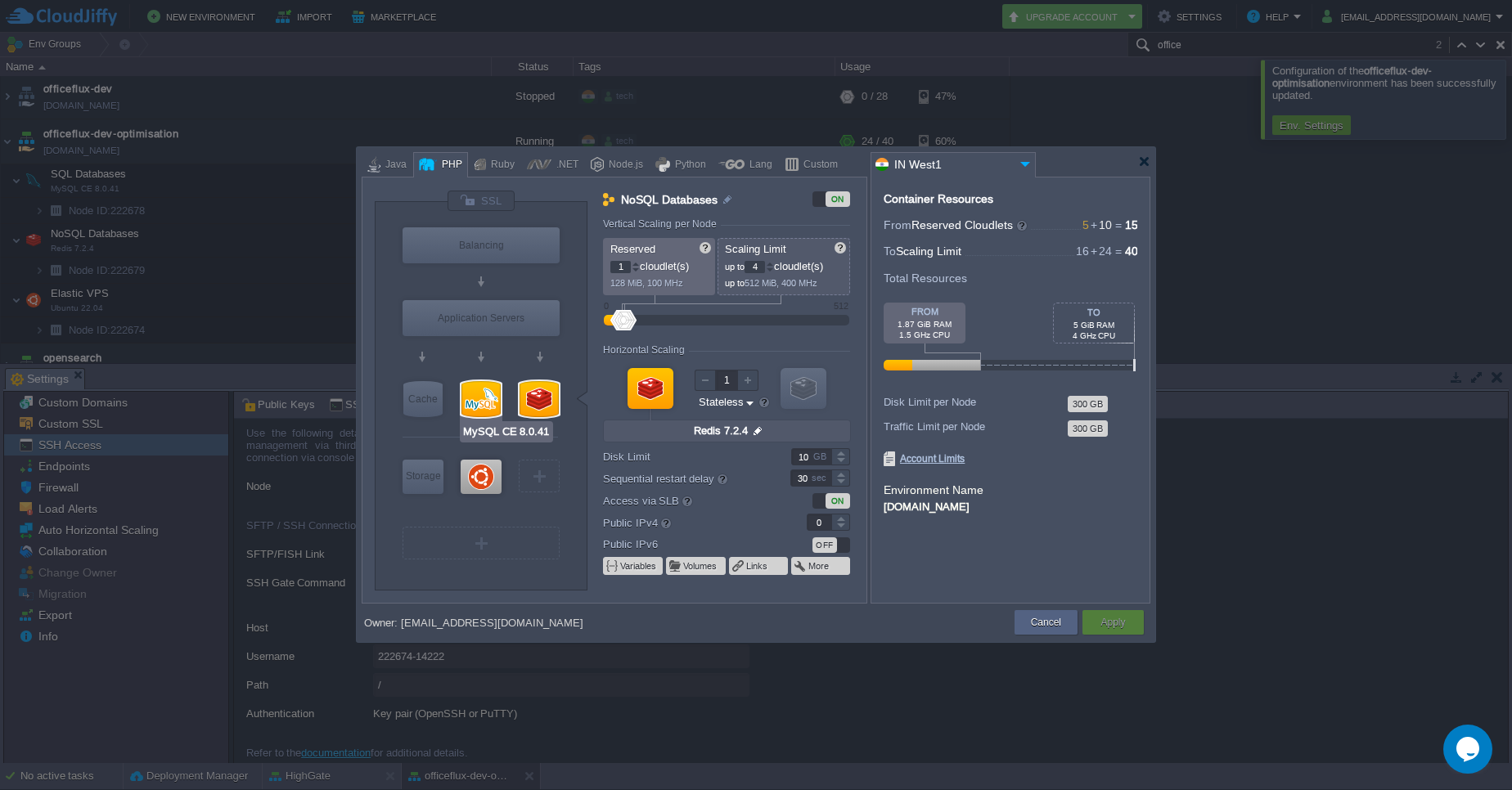
type input "8.0.41-almalinux-9"
type input "15"
click at [772, 269] on div at bounding box center [770, 270] width 8 height 6
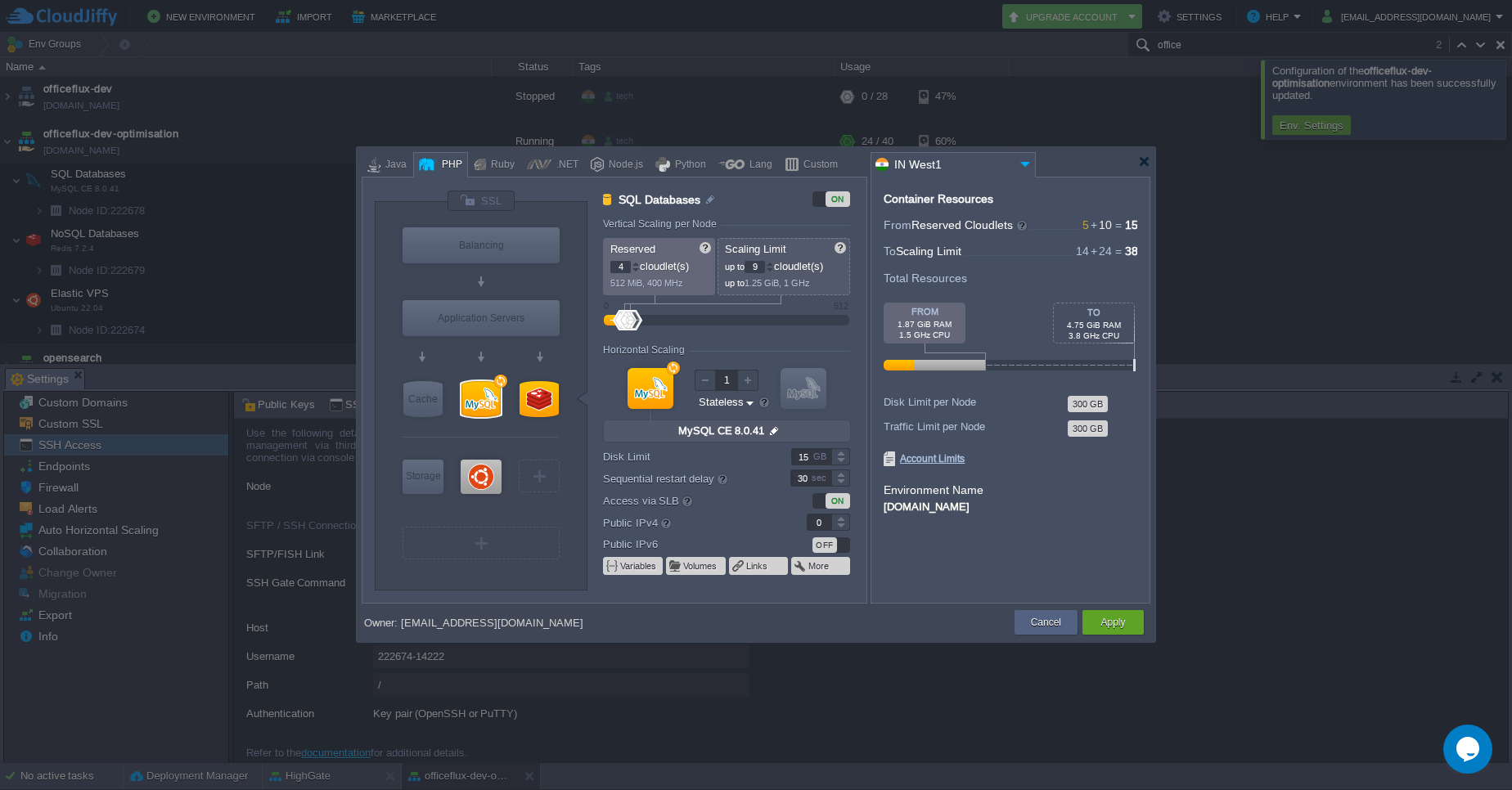
type input "8"
click at [772, 269] on div at bounding box center [770, 270] width 8 height 6
type input "Ubuntu 22.04"
click at [496, 475] on div at bounding box center [481, 477] width 41 height 35
type input "Elastic VPS"
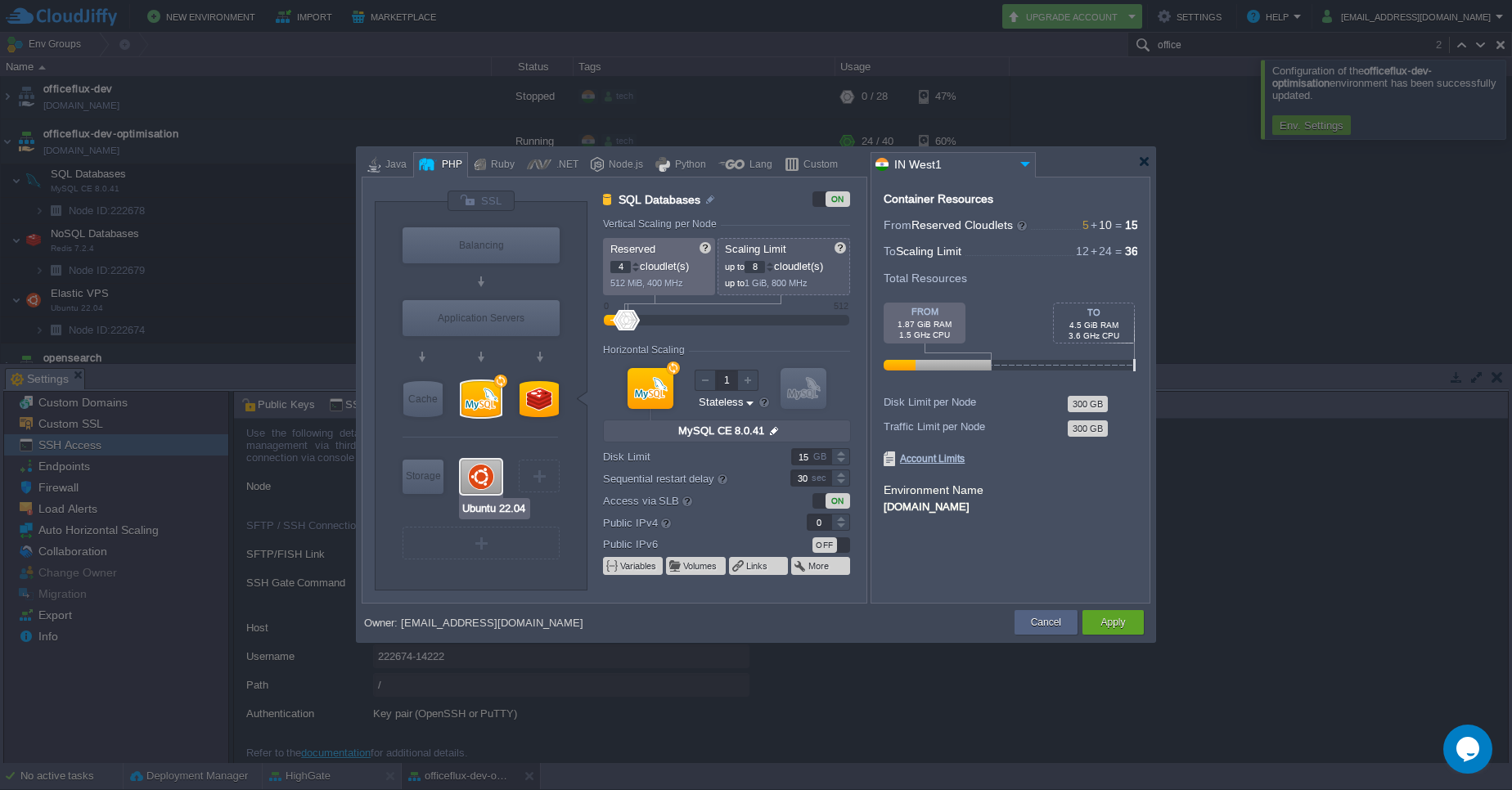
type input "10"
type input "24"
type input "Ubuntu 22.04"
type input "null"
type input "22.04"
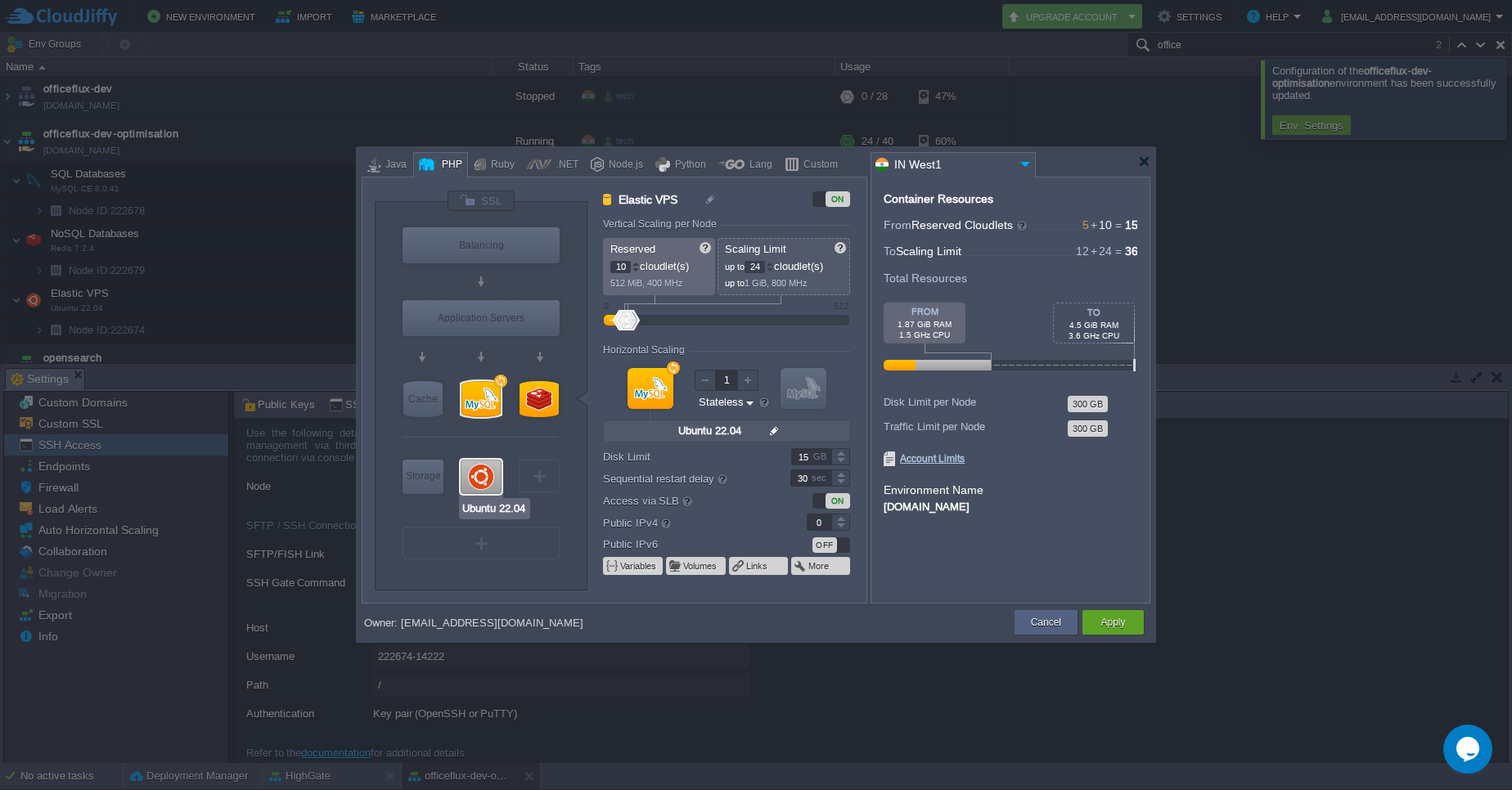
type input "Stateful"
type input "45"
type input "1"
click at [774, 265] on div at bounding box center [770, 263] width 8 height 6
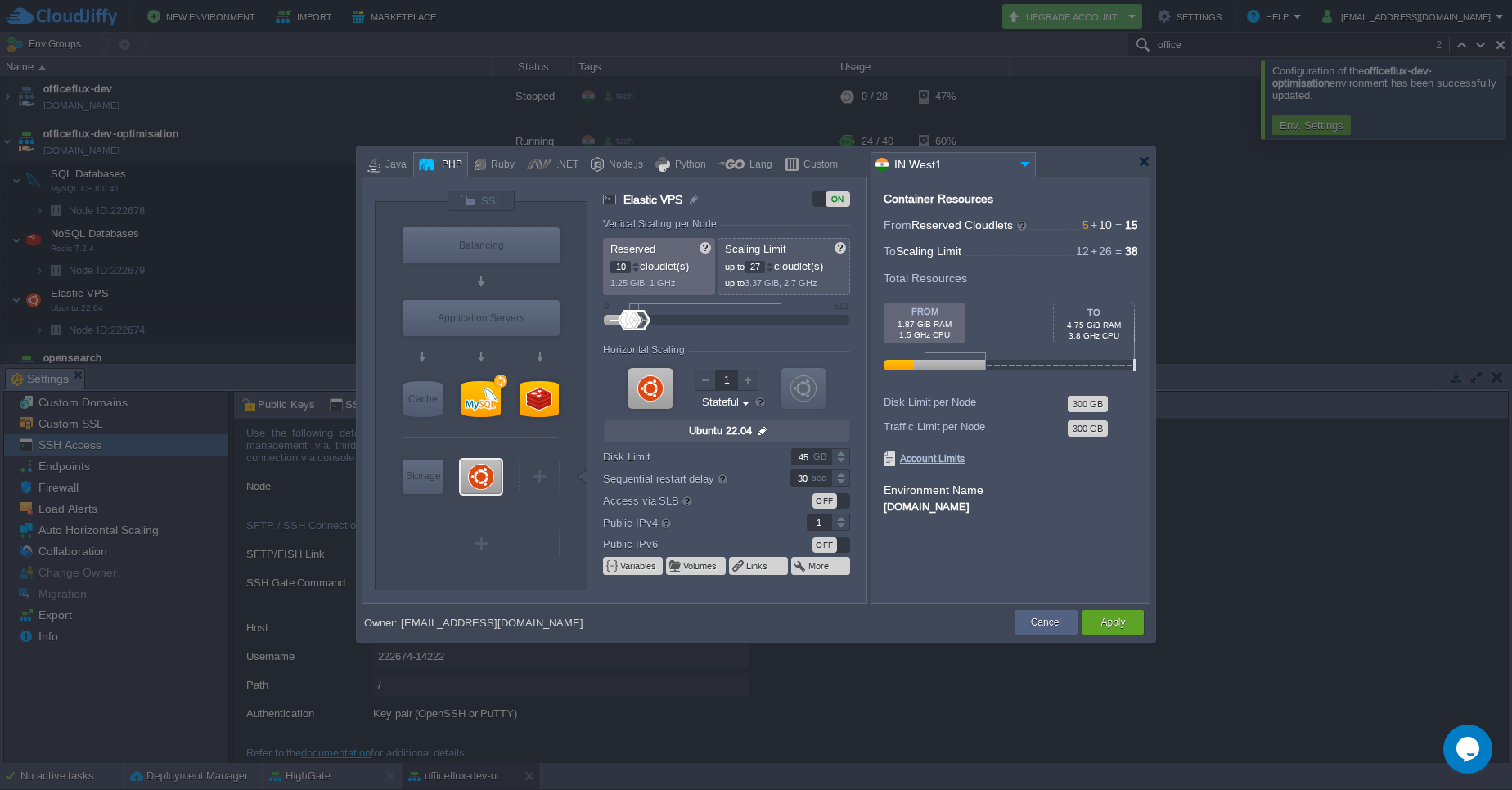
click at [774, 265] on div at bounding box center [770, 263] width 8 height 6
type input "28"
click at [774, 265] on div at bounding box center [770, 263] width 8 height 6
click at [1130, 622] on div "Apply" at bounding box center [1112, 622] width 37 height 25
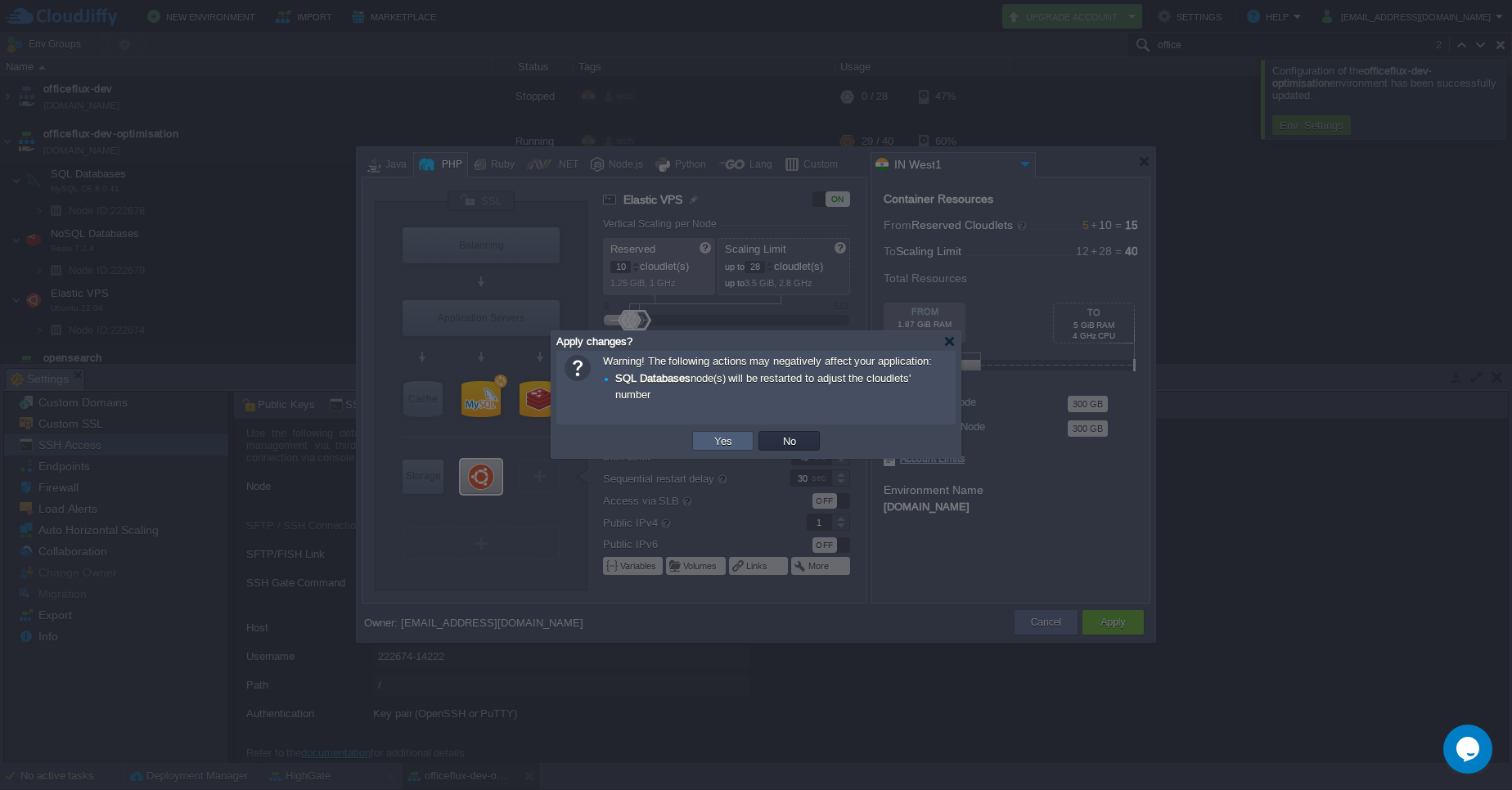
click at [718, 444] on button "Yes" at bounding box center [723, 441] width 28 height 15
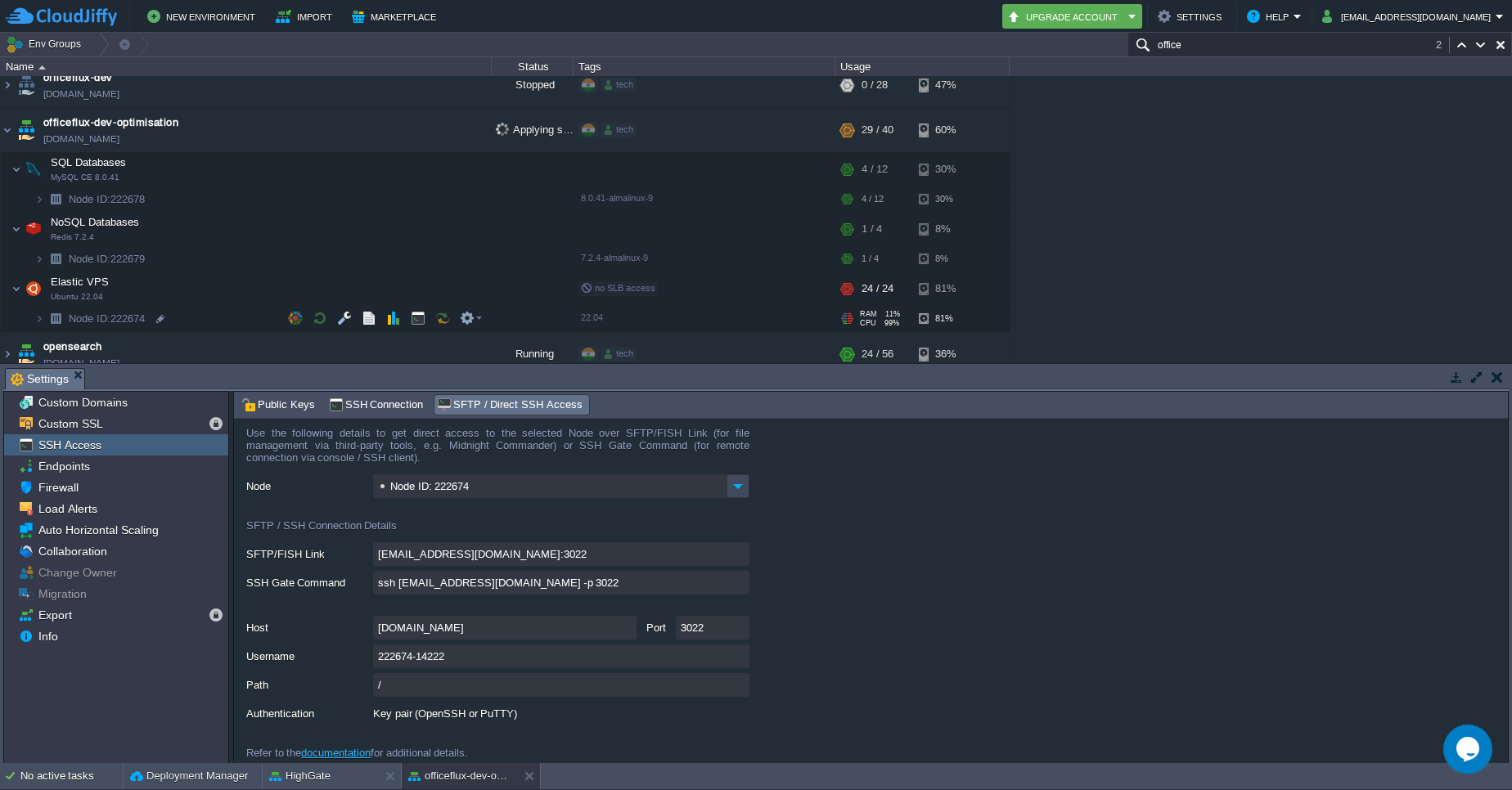
scroll to position [3995, 0]
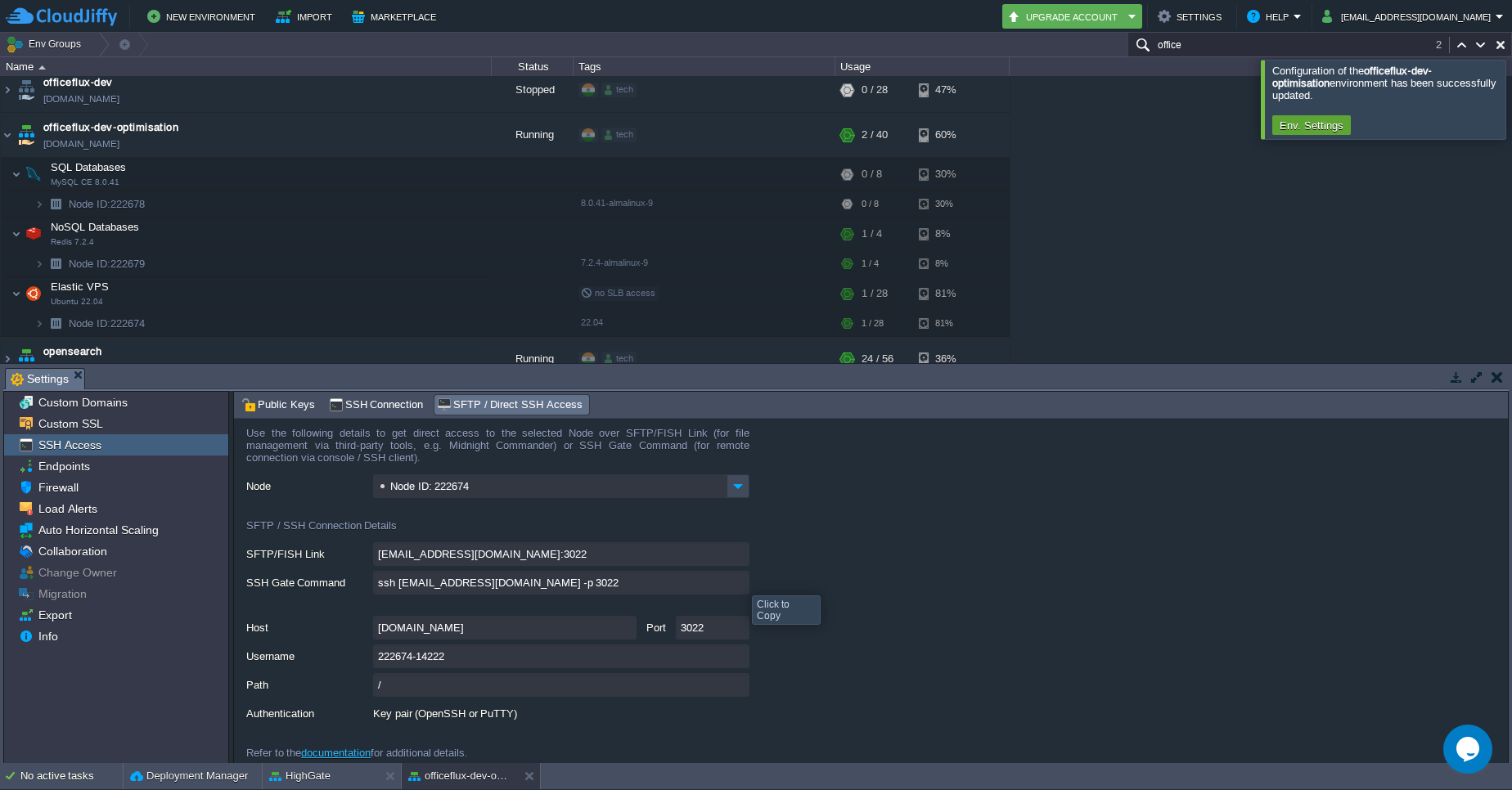
click at [740, 580] on input "ssh [EMAIL_ADDRESS][DOMAIN_NAME] -p 3022" at bounding box center [562, 582] width 377 height 24
